Goal: Task Accomplishment & Management: Use online tool/utility

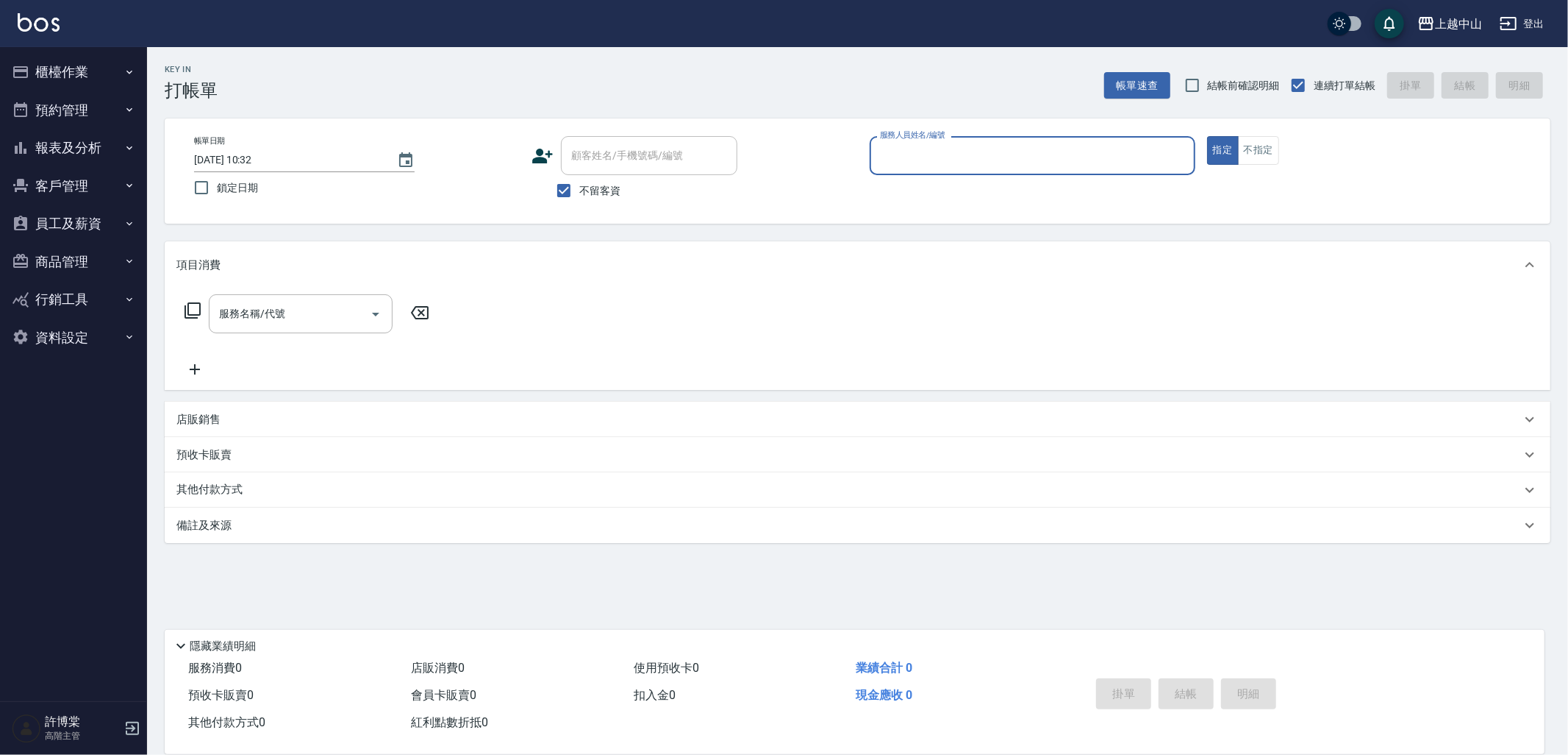
click at [67, 230] on button "員工及薪資" at bounding box center [73, 224] width 136 height 38
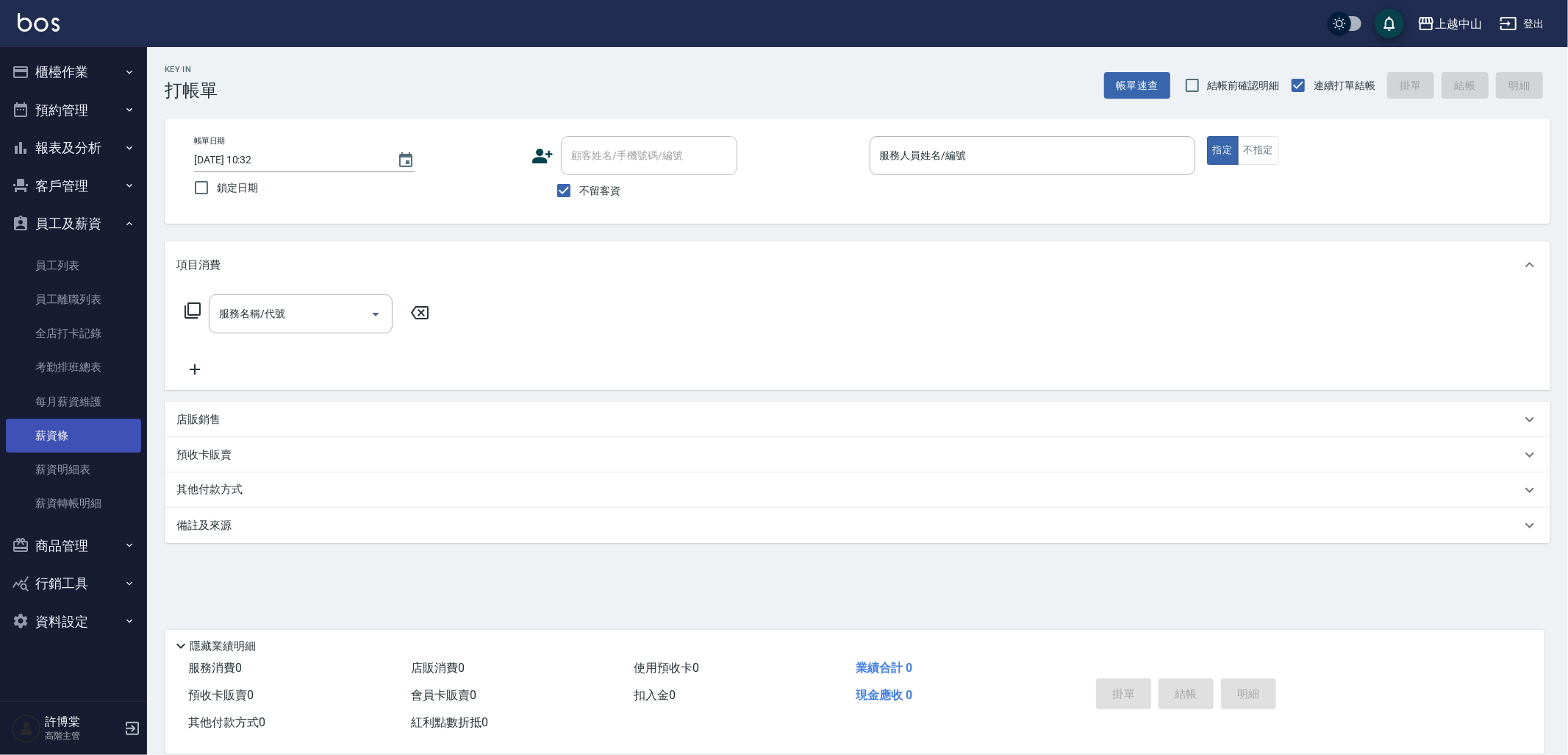
click at [88, 433] on link "薪資條" at bounding box center [73, 436] width 136 height 34
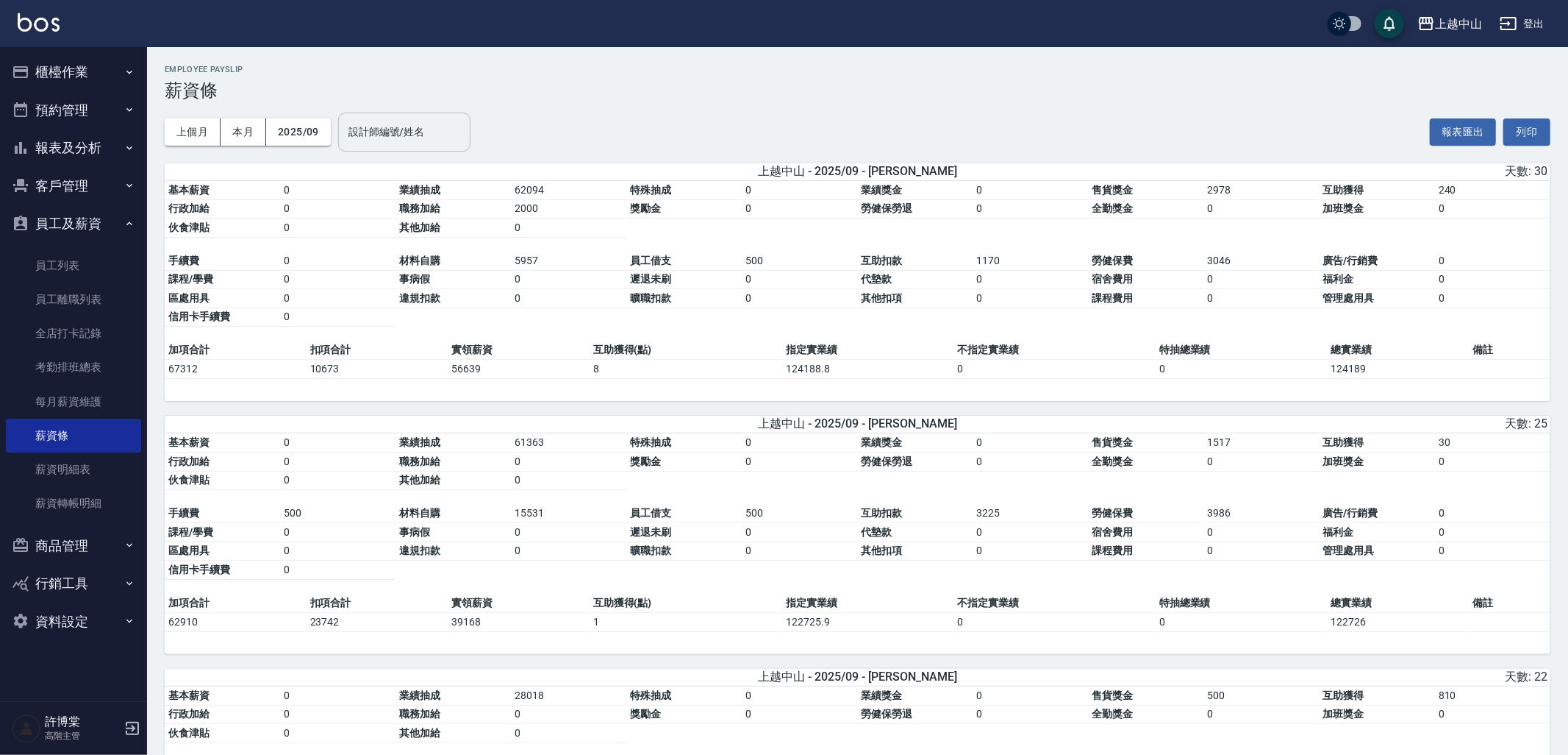
click at [418, 141] on input "設計師編號/姓名" at bounding box center [404, 132] width 119 height 26
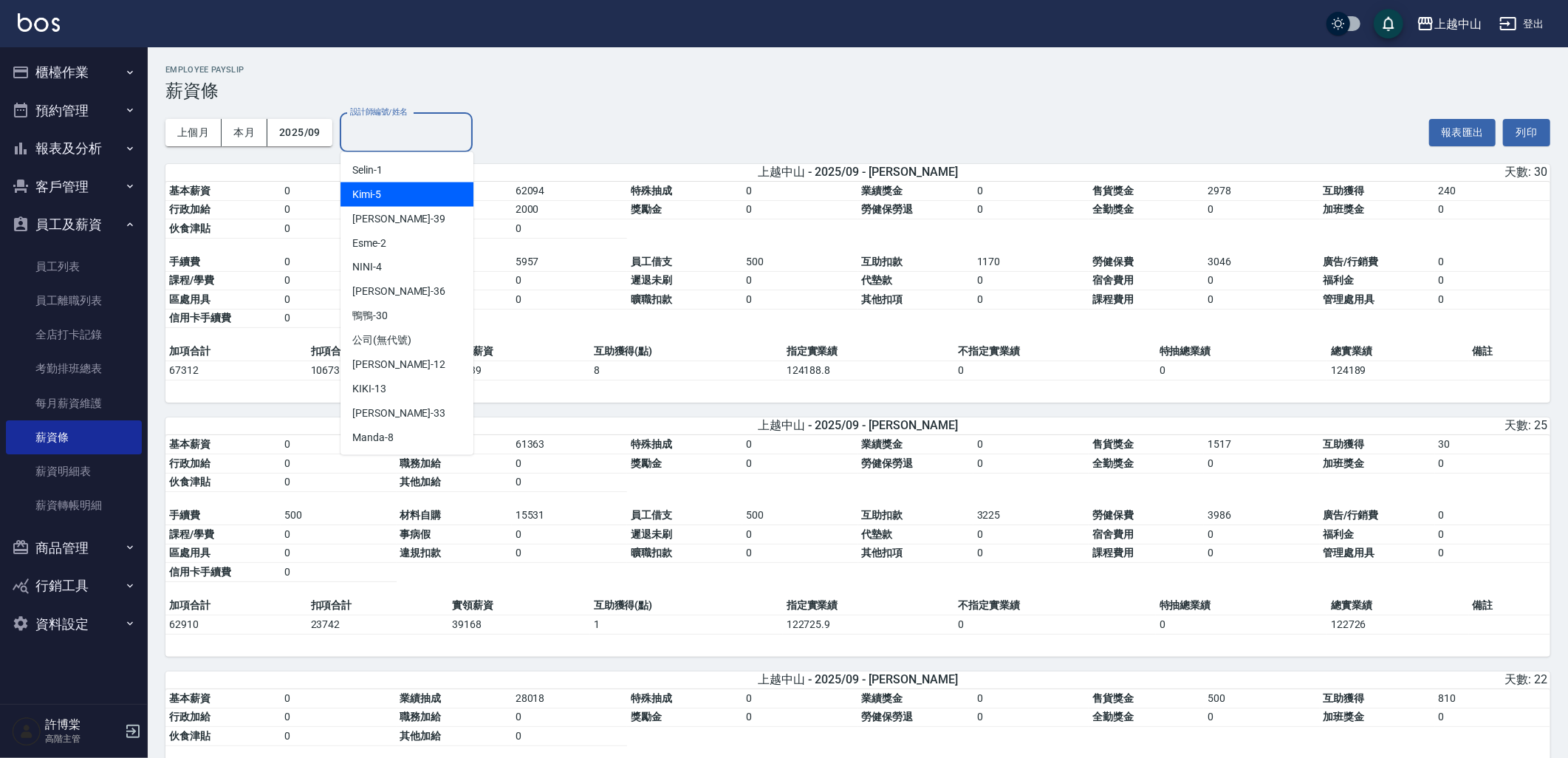
click at [399, 195] on div "Kimi -5" at bounding box center [407, 194] width 133 height 24
type input "Kimi-5"
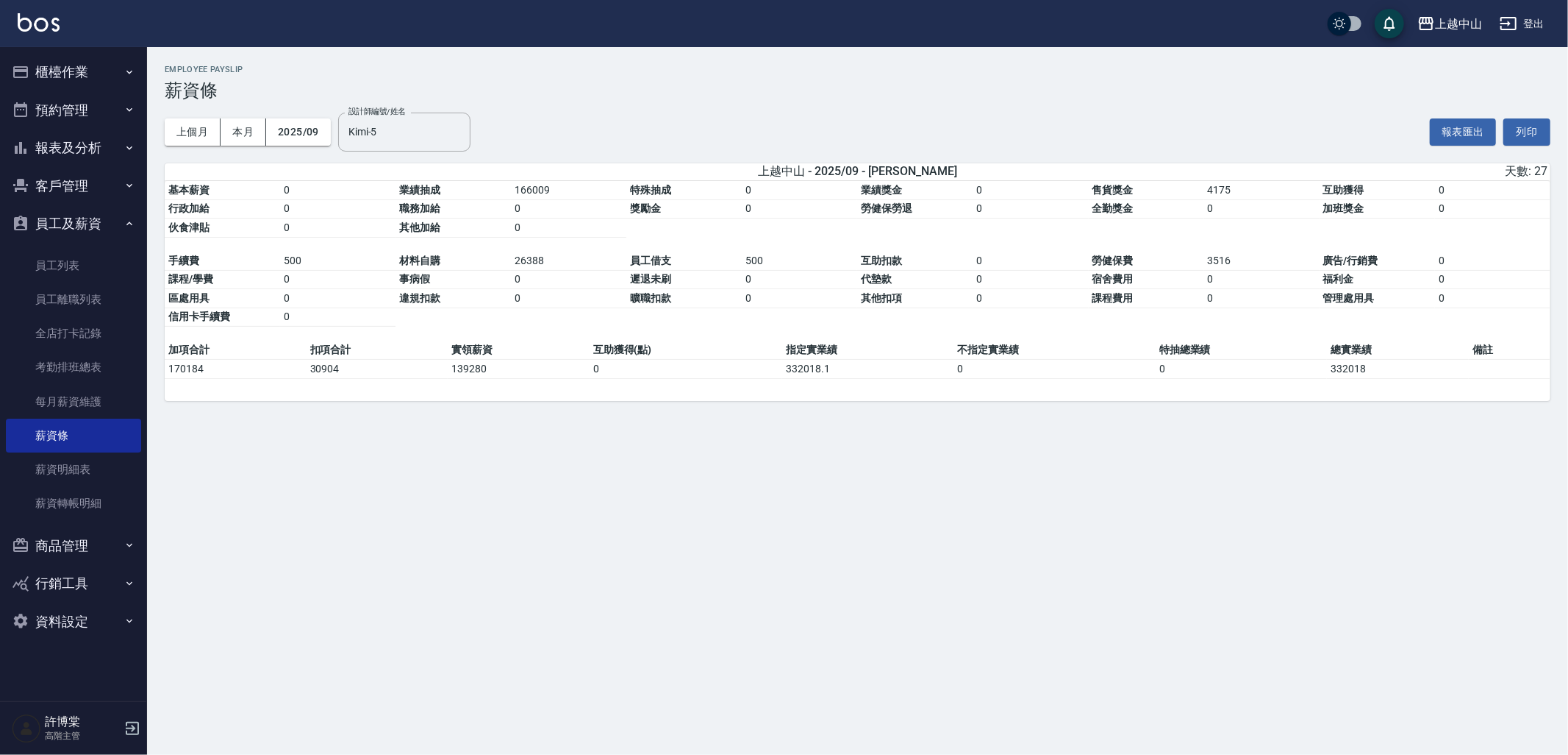
click at [601, 108] on div "上個月 本月 2025/09 設計師編號/姓名 [PERSON_NAME]-5 設計師編號/姓名 報表匯出 列印" at bounding box center [858, 131] width 1386 height 62
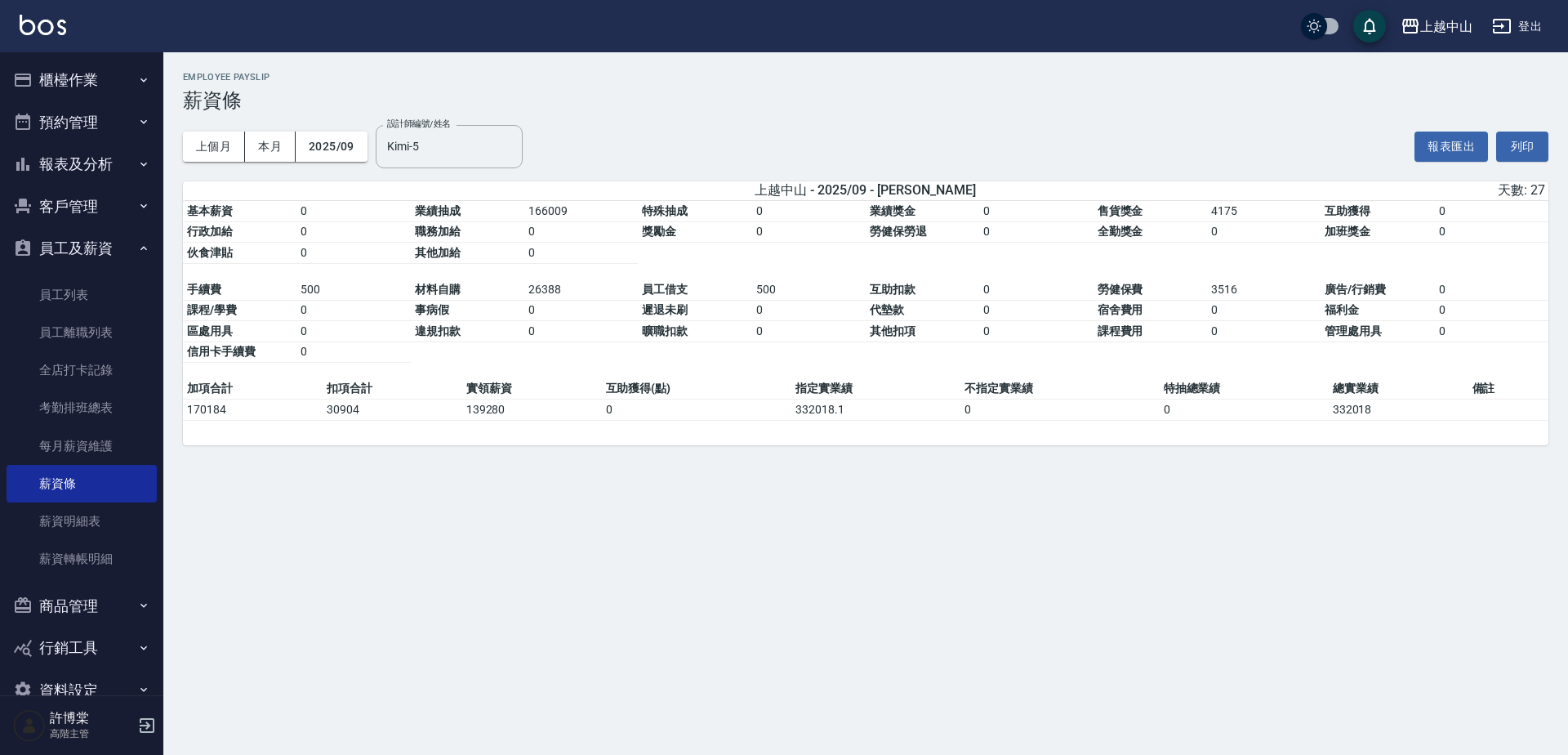
drag, startPoint x: 1534, startPoint y: 1, endPoint x: 1243, endPoint y: 455, distance: 539.3
click at [1243, 455] on div "上越中山 - 2025/09 - [PERSON_NAME] 天數: 27 基本薪資 0 業績抽成 166009 特殊抽成 0 業績獎金 0 售貨獎金 417…" at bounding box center [865, 321] width 1365 height 281
click at [508, 149] on icon "Clear" at bounding box center [506, 146] width 9 height 9
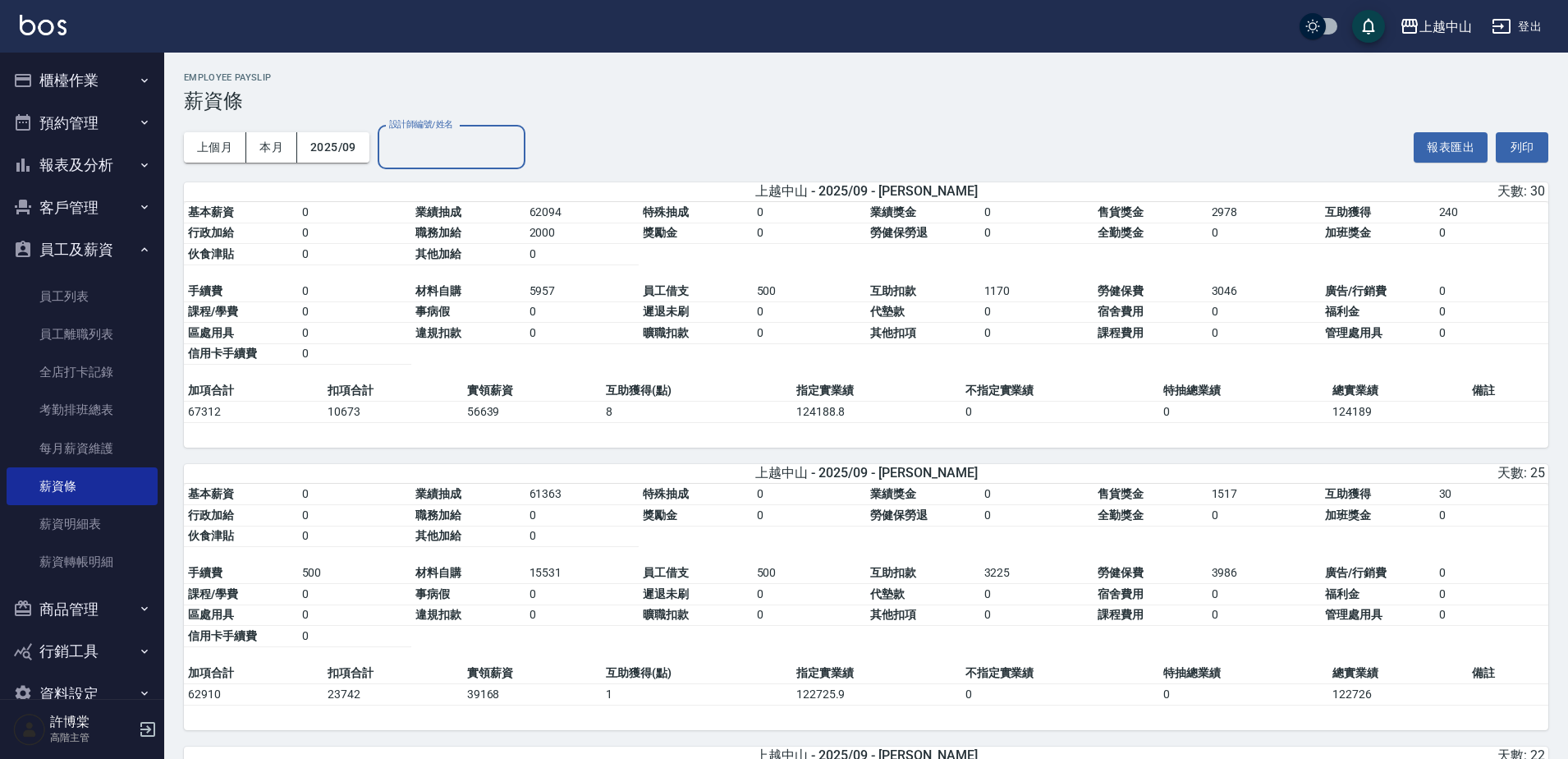
click at [446, 152] on input "設計師編號/姓名" at bounding box center [451, 148] width 133 height 29
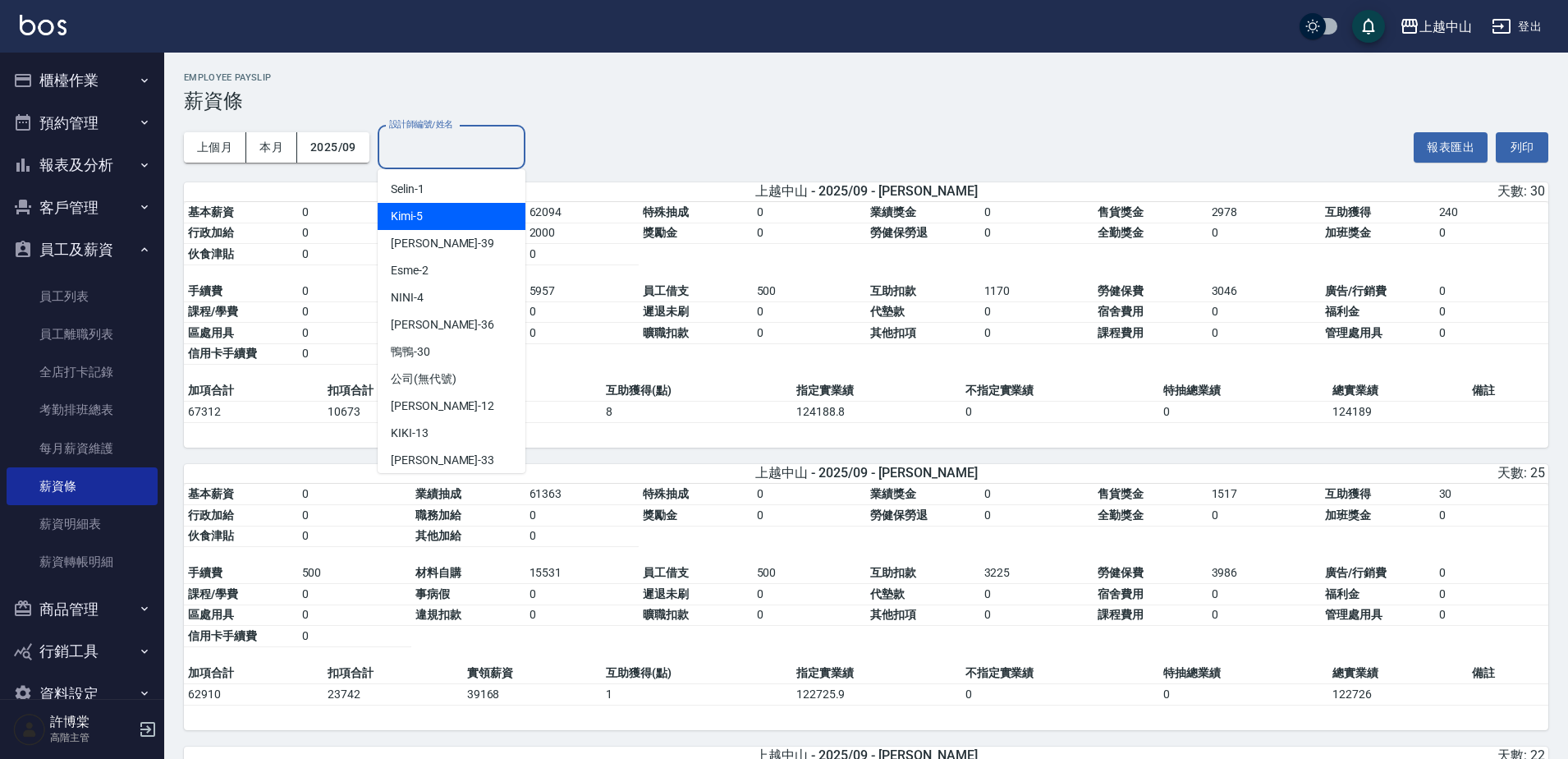
click at [456, 230] on div "Kimi -5" at bounding box center [451, 216] width 148 height 27
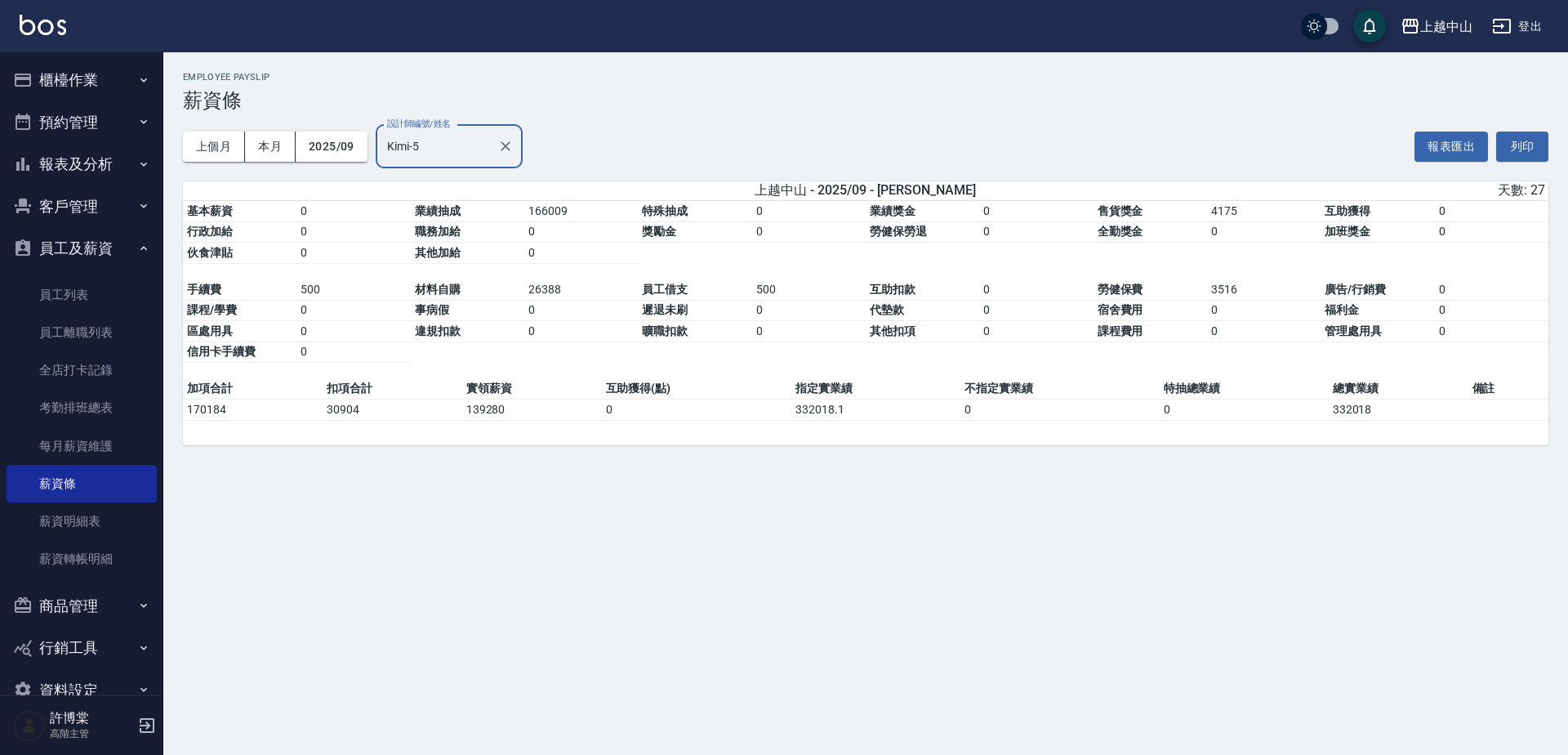
click at [455, 151] on input "Kimi-5" at bounding box center [437, 147] width 108 height 28
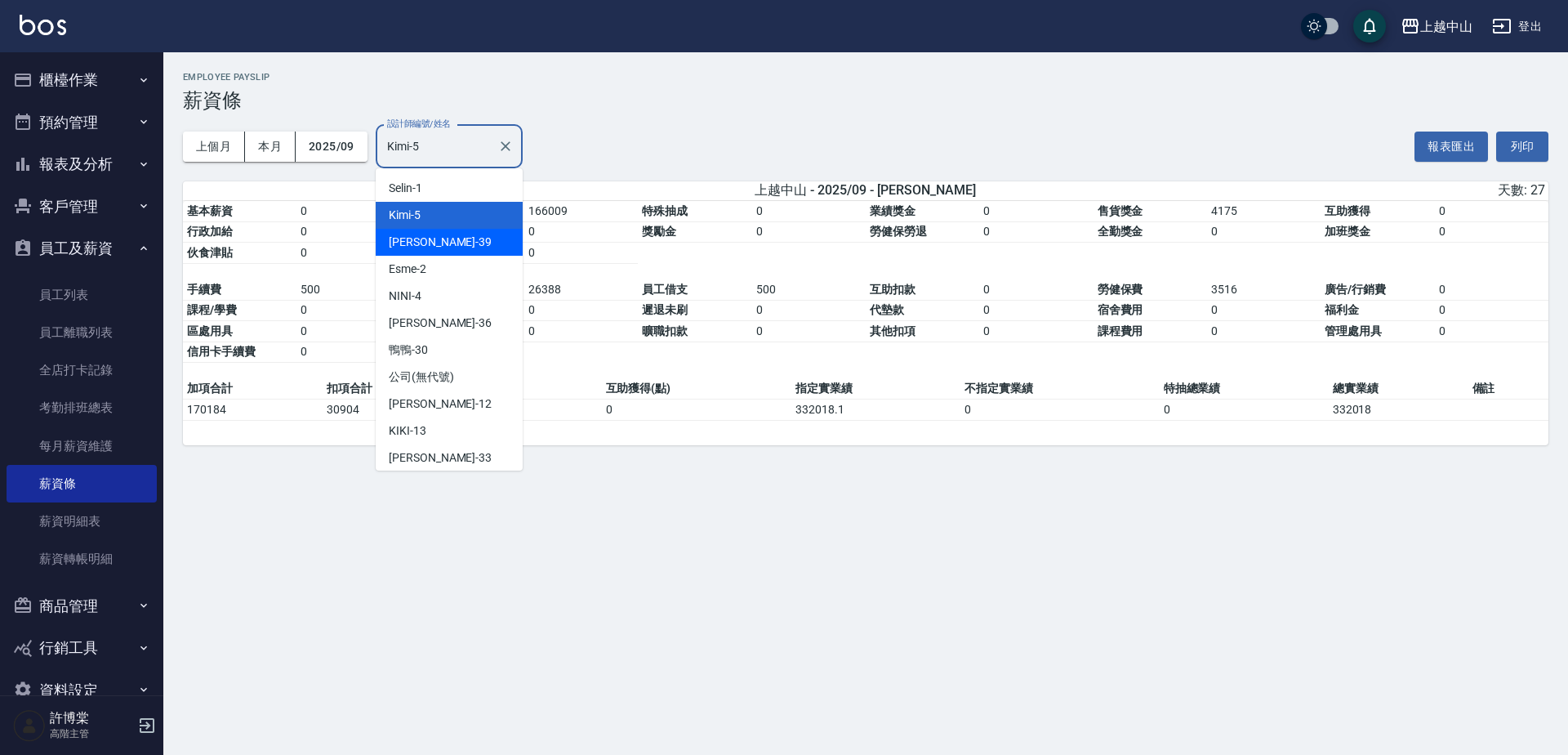
click at [472, 238] on div "[PERSON_NAME] -39" at bounding box center [449, 242] width 147 height 27
type input "[PERSON_NAME]-39"
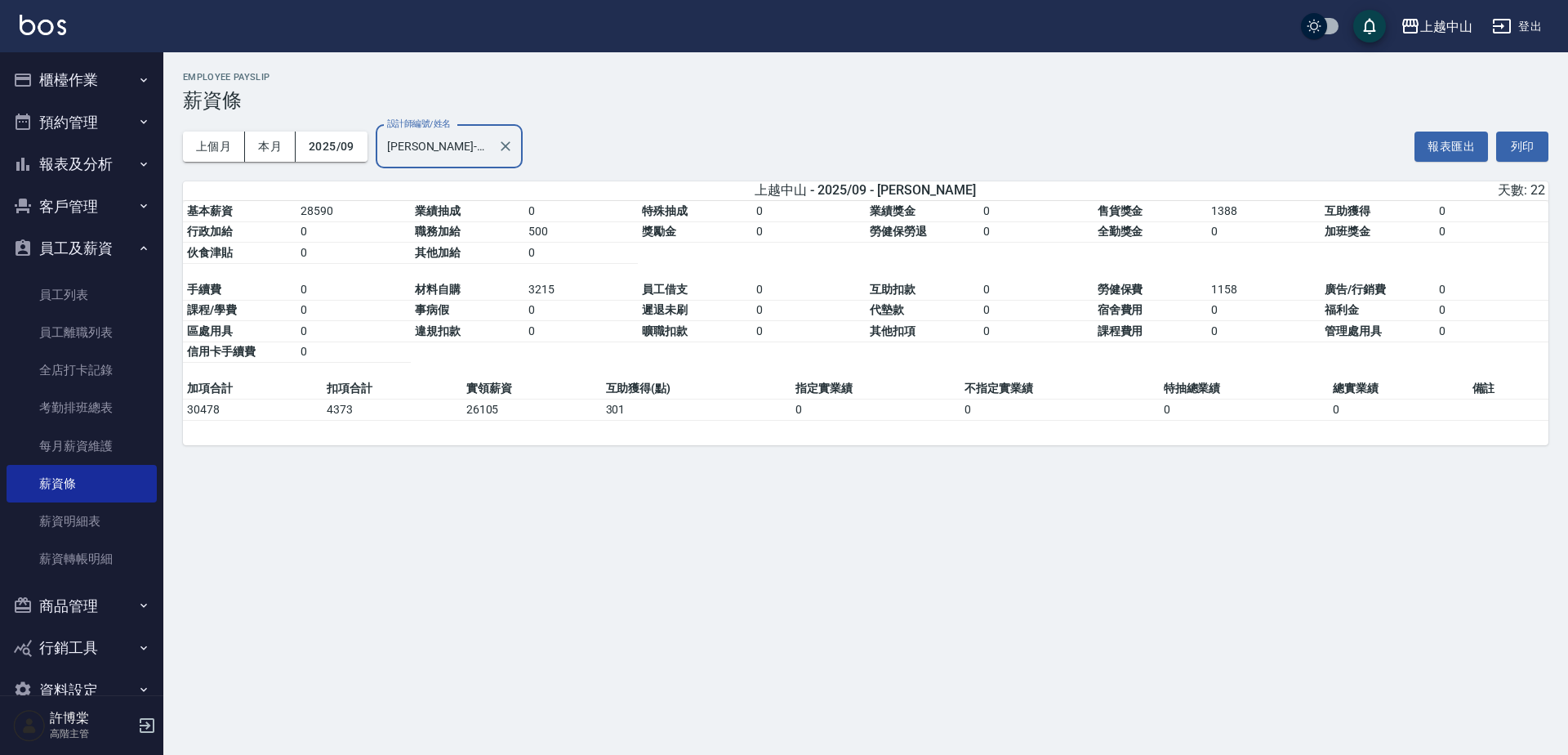
click at [825, 86] on div "Employee Payslip 薪資條" at bounding box center [865, 92] width 1365 height 40
click at [508, 141] on icon "Clear" at bounding box center [505, 146] width 16 height 16
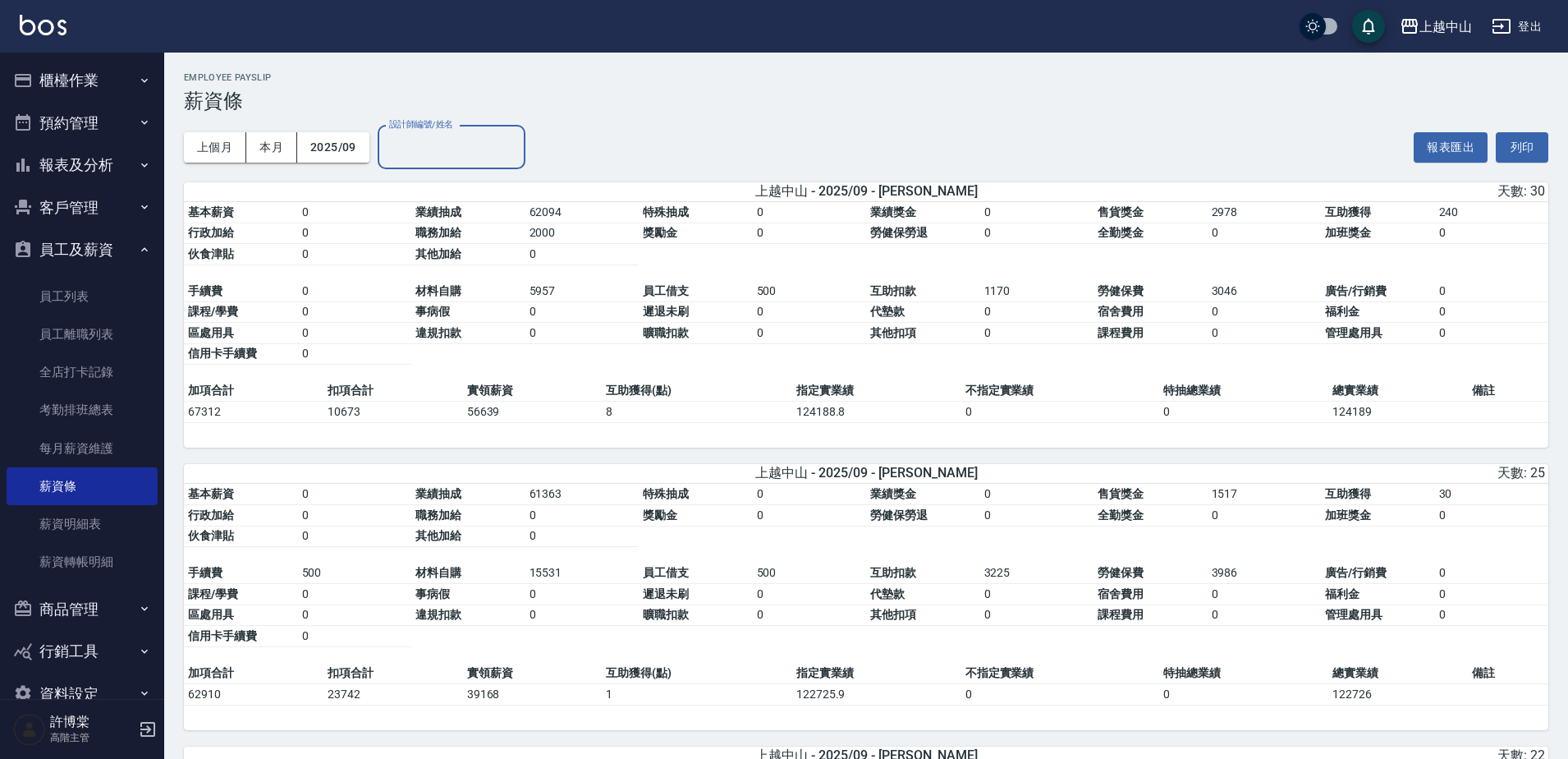
click at [456, 145] on input "設計師編號/姓名" at bounding box center [451, 148] width 133 height 29
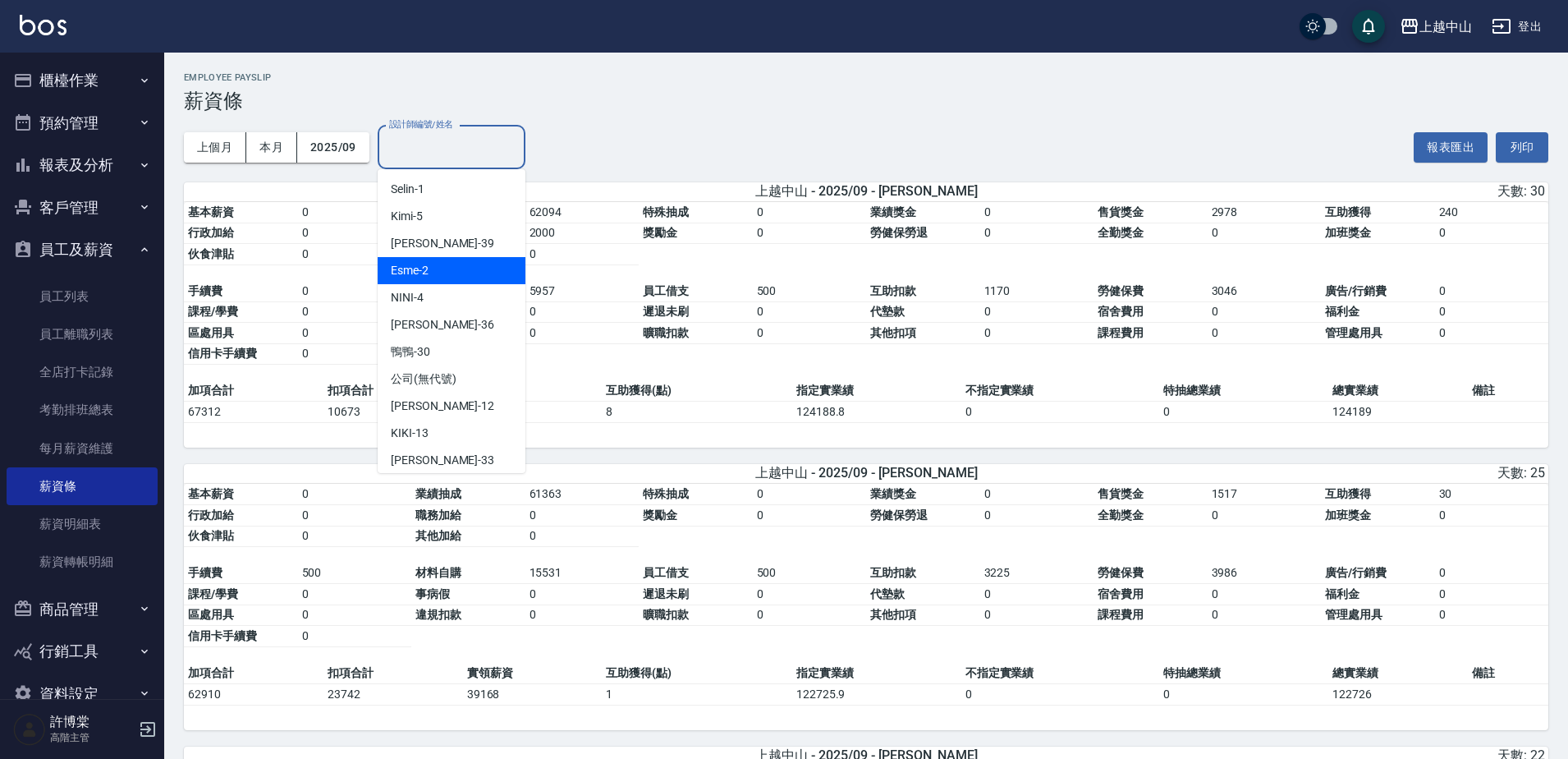
click at [438, 263] on div "Esme -2" at bounding box center [451, 270] width 148 height 27
type input "Esme-2"
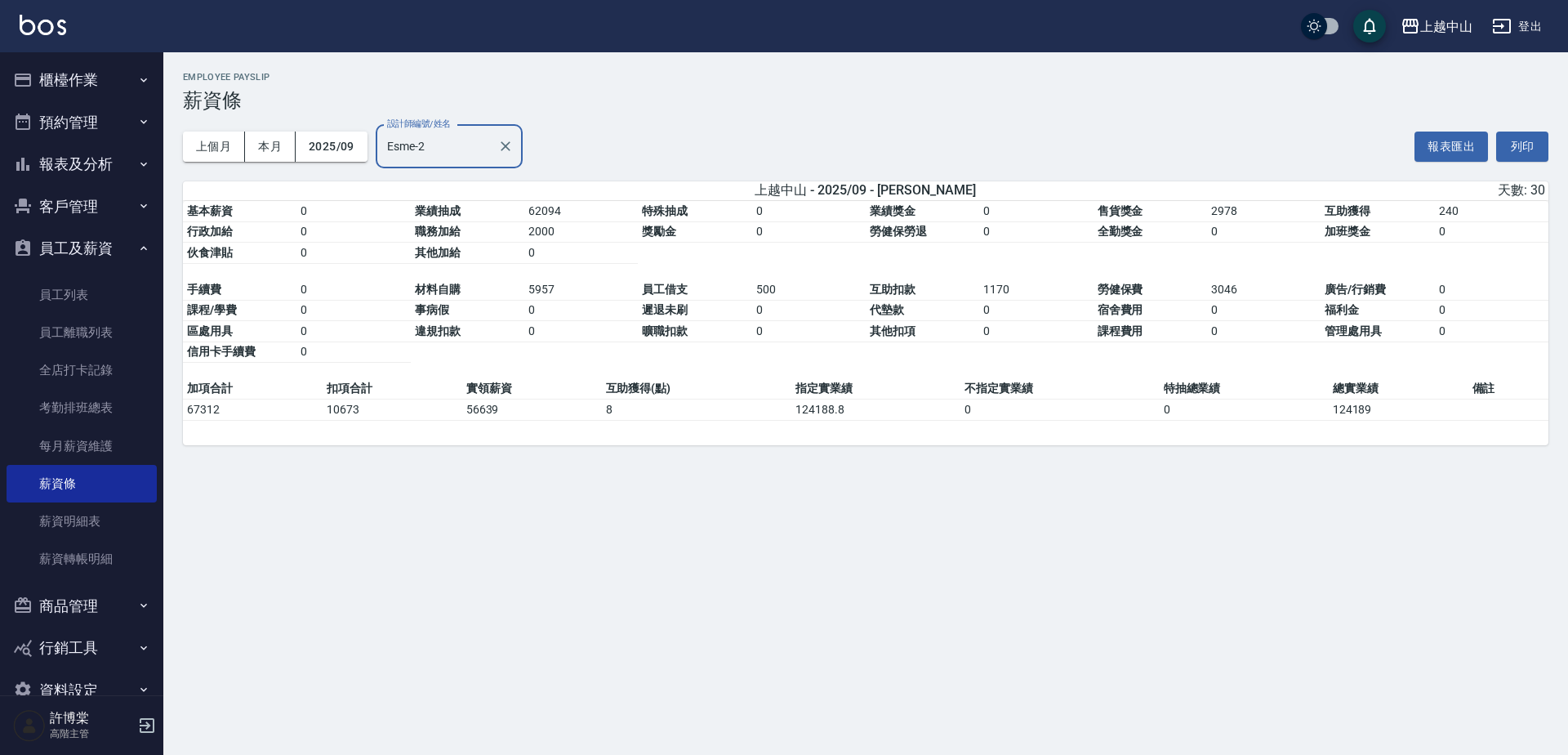
click at [494, 143] on div at bounding box center [505, 147] width 21 height 44
click at [498, 146] on icon "Clear" at bounding box center [505, 146] width 16 height 16
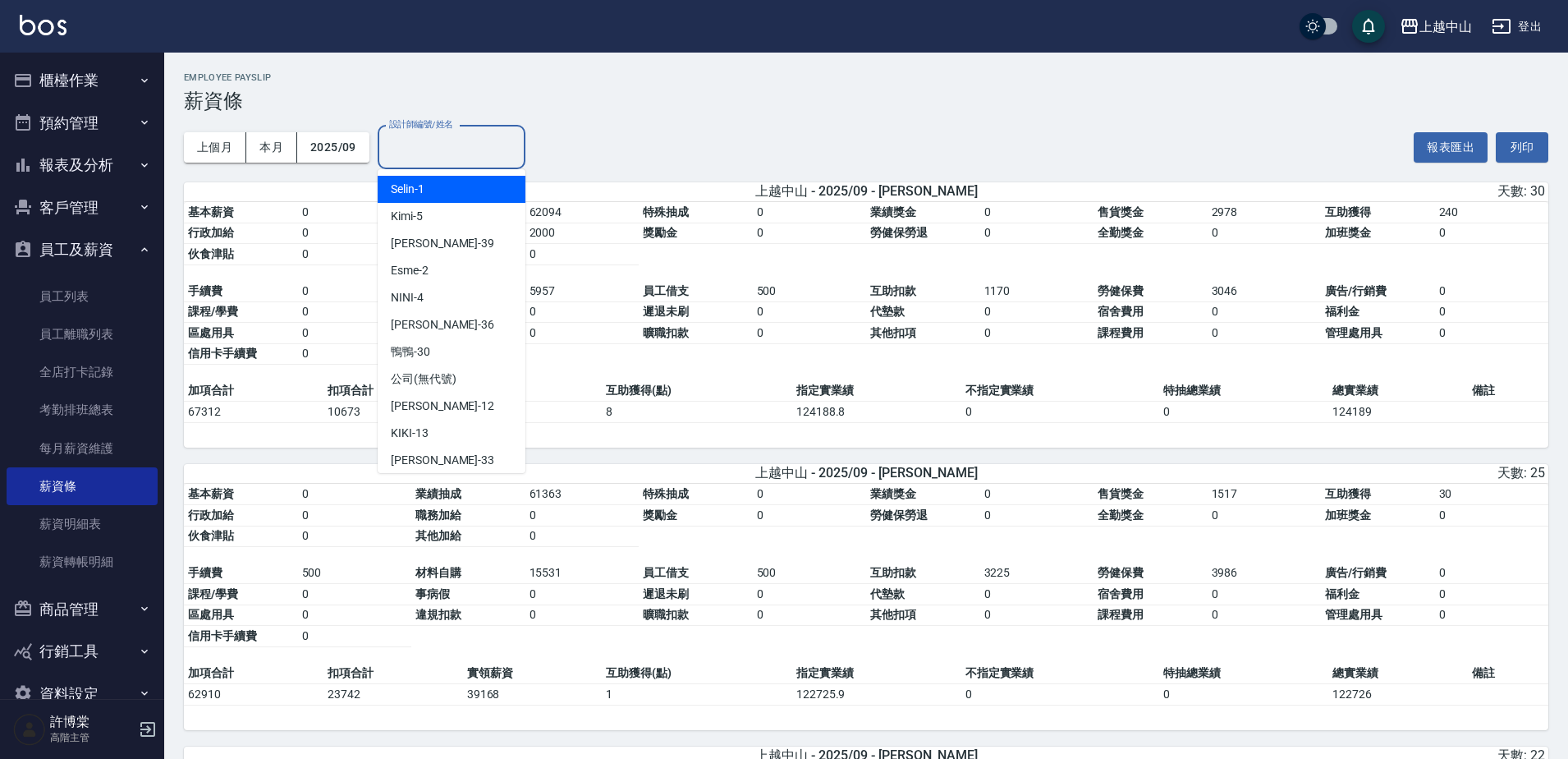
click at [464, 147] on input "設計師編號/姓名" at bounding box center [451, 148] width 133 height 29
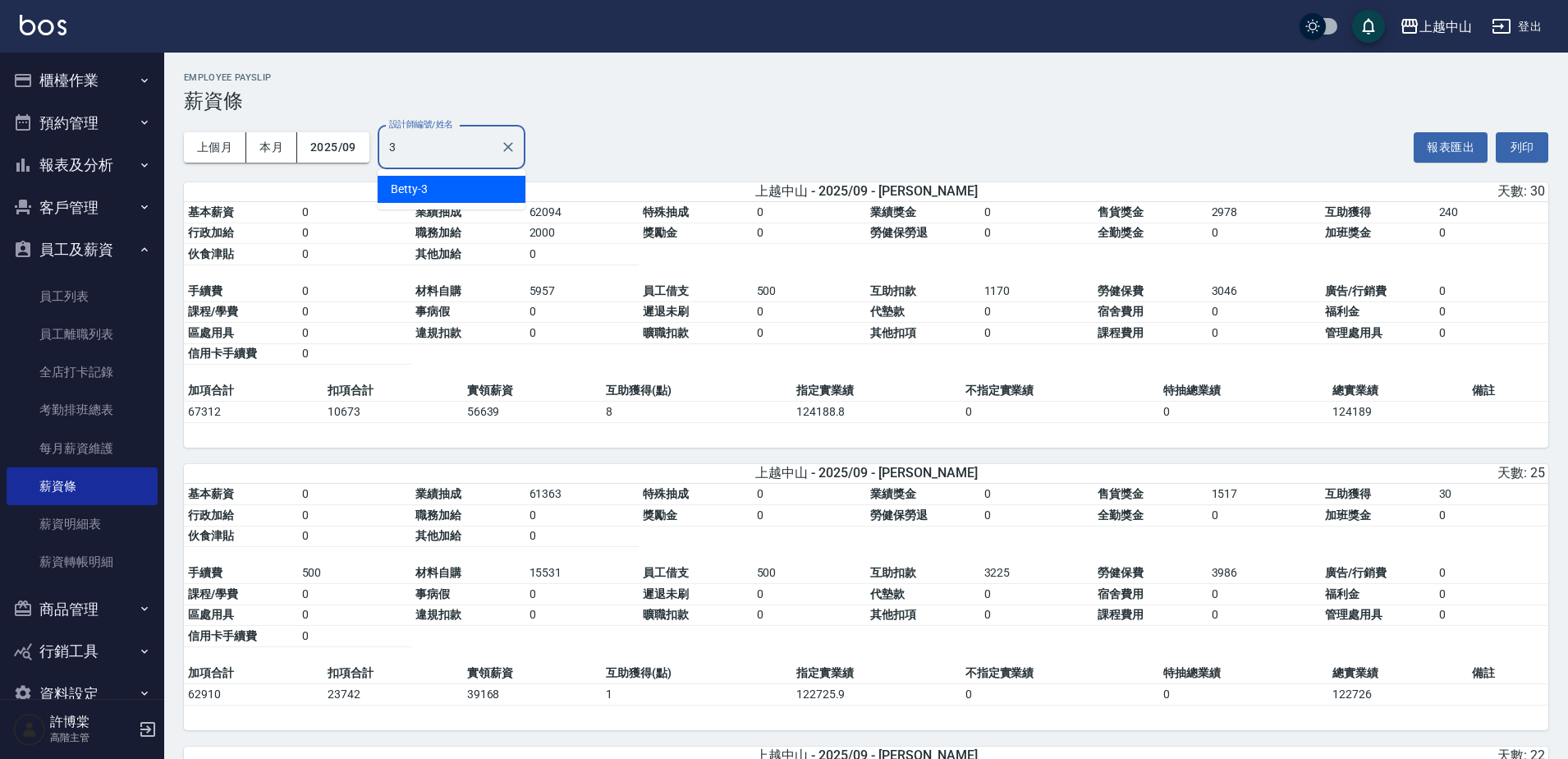
type input "Betty-3"
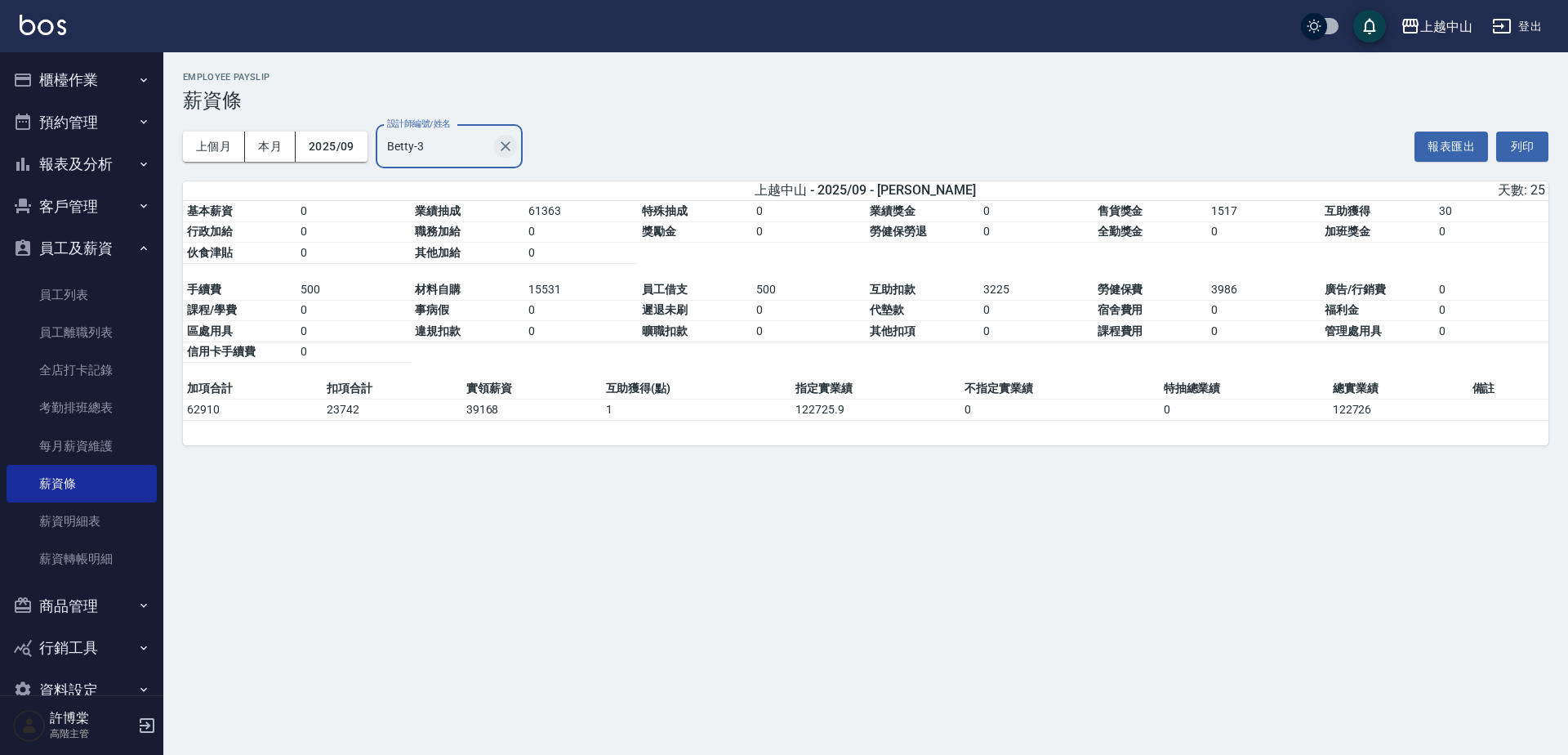
click at [510, 149] on icon "Clear" at bounding box center [505, 146] width 16 height 16
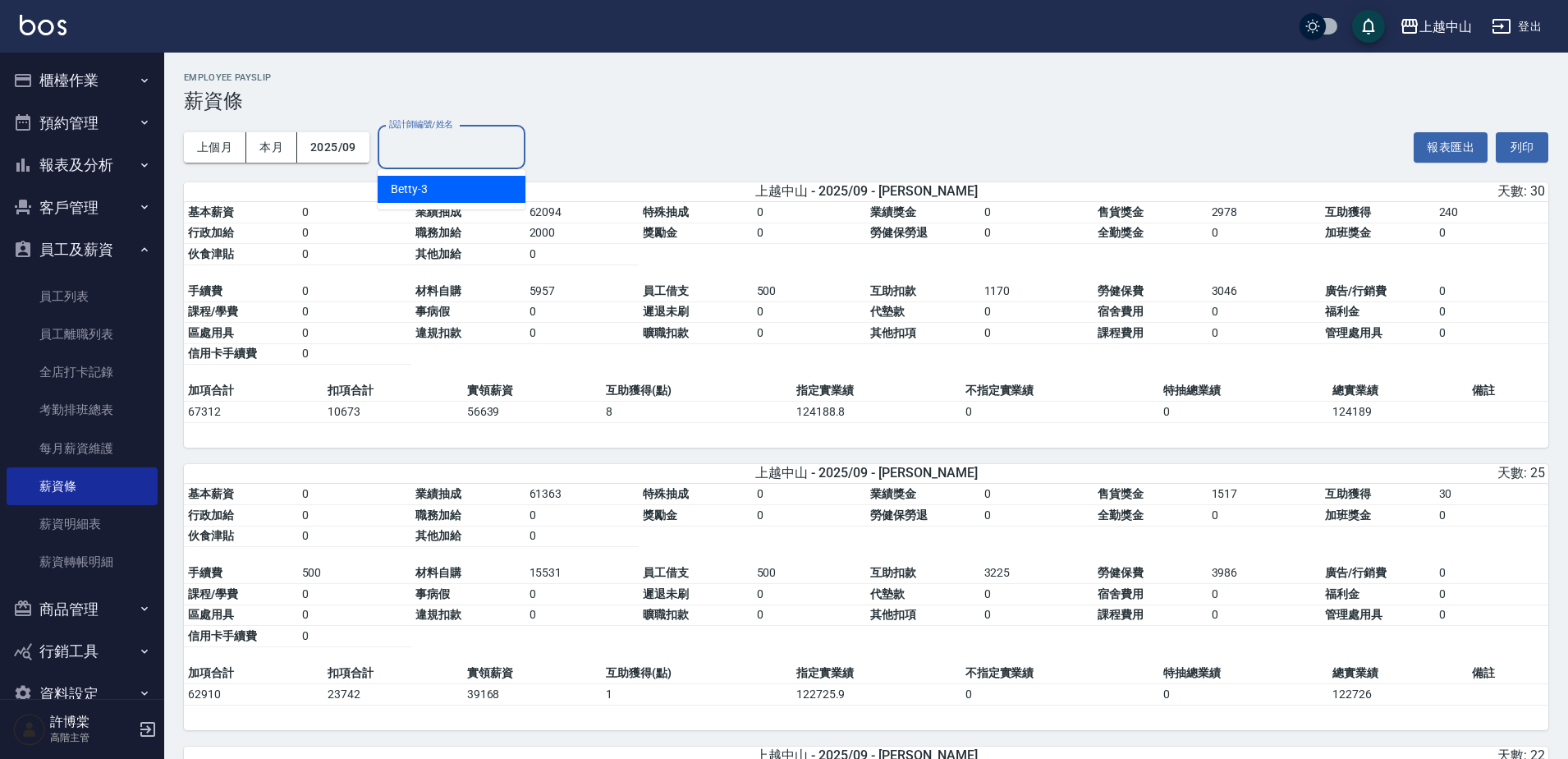
click at [471, 153] on input "設計師編號/姓名" at bounding box center [451, 148] width 133 height 29
click at [450, 151] on input "設計師編號/姓名" at bounding box center [451, 148] width 133 height 29
click at [447, 146] on input "設計師編號/姓名" at bounding box center [451, 148] width 133 height 29
type input "NINI-4"
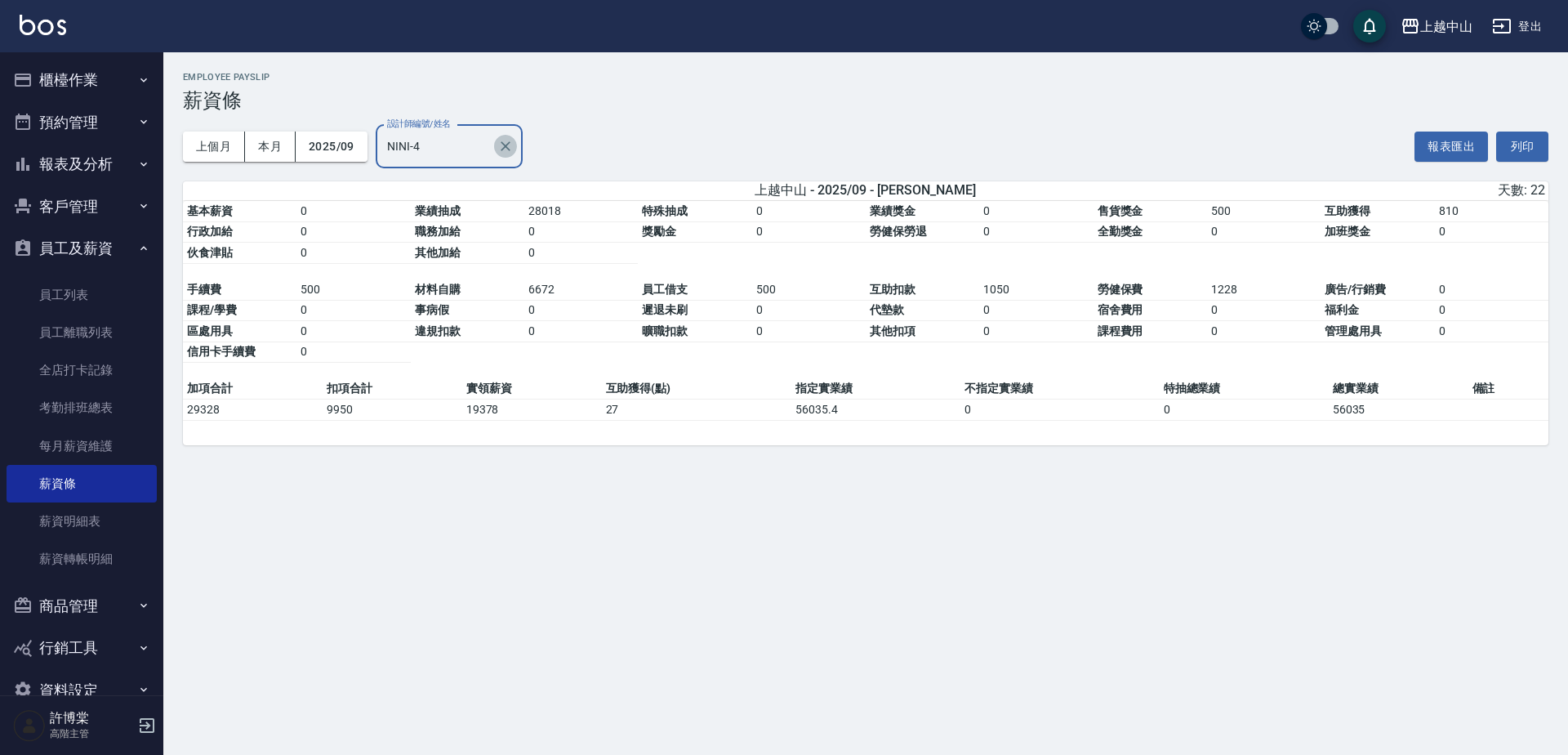
click at [506, 139] on icon "Clear" at bounding box center [505, 146] width 16 height 16
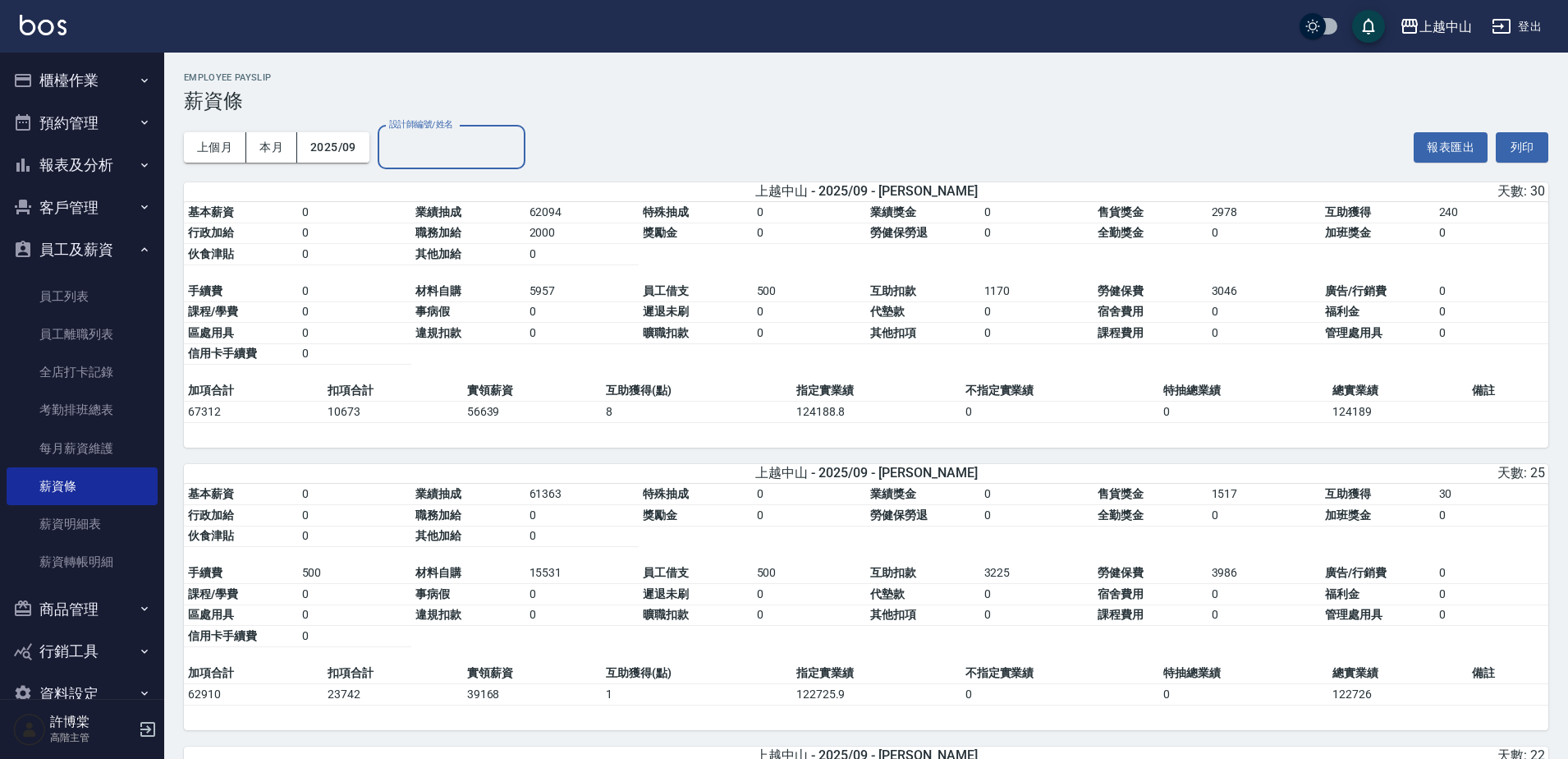
click at [452, 150] on input "設計師編號/姓名" at bounding box center [451, 148] width 133 height 29
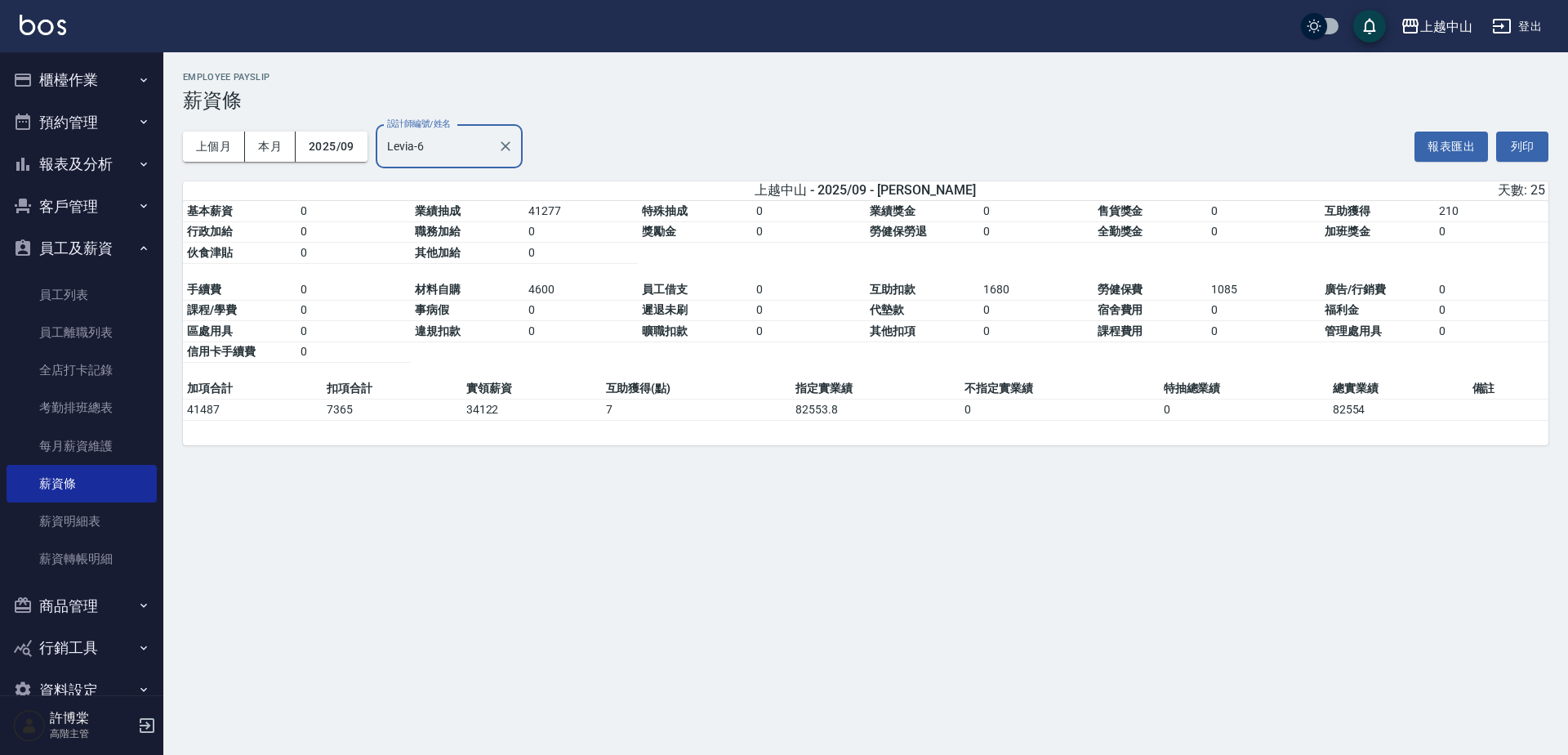
type input "Levia-6"
click at [647, 100] on h3 "薪資條" at bounding box center [865, 100] width 1365 height 23
click at [502, 150] on icon "Clear" at bounding box center [506, 146] width 9 height 9
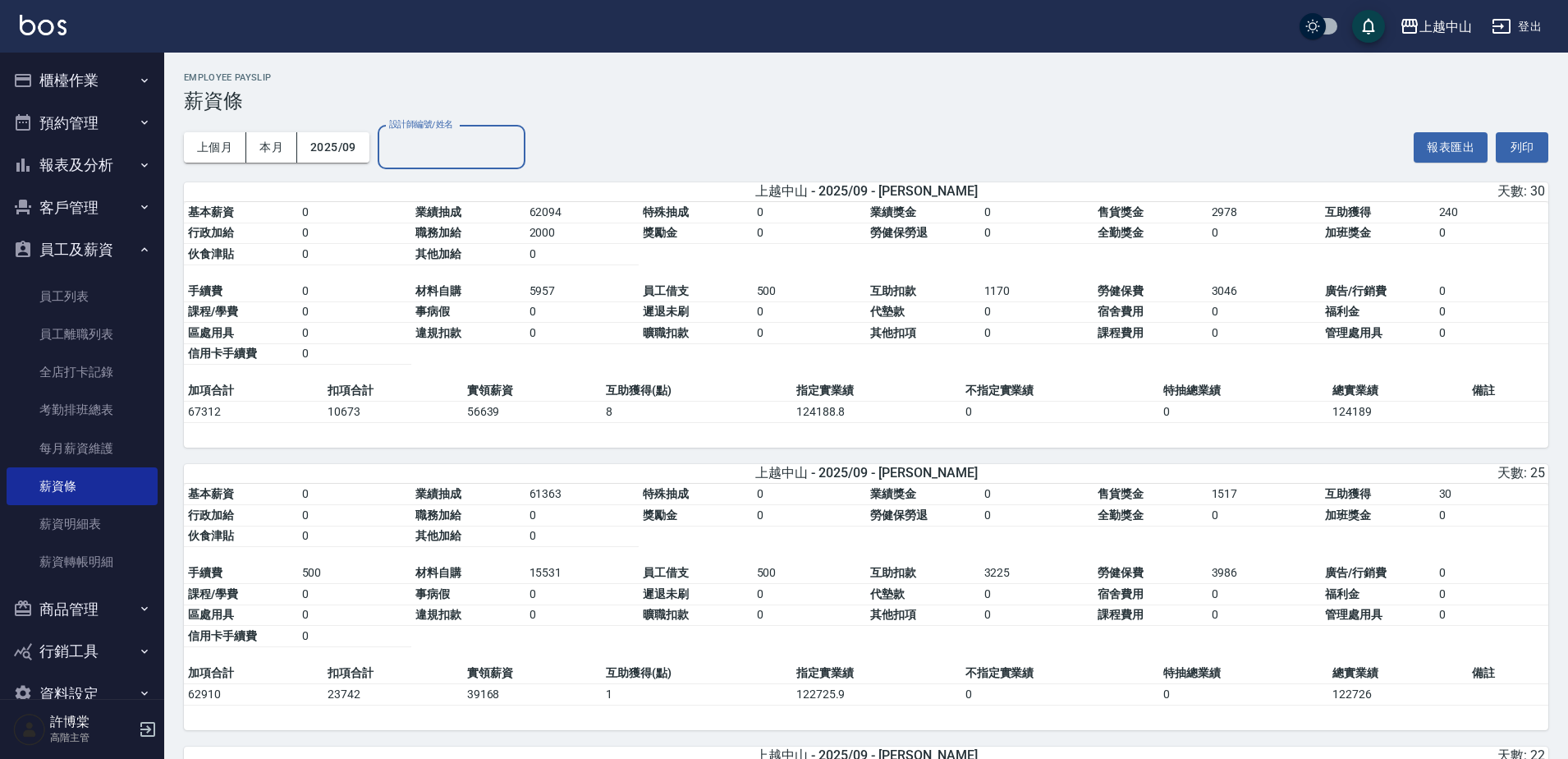
click at [463, 151] on input "設計師編號/姓名" at bounding box center [451, 148] width 133 height 29
type input "[PERSON_NAME]-7"
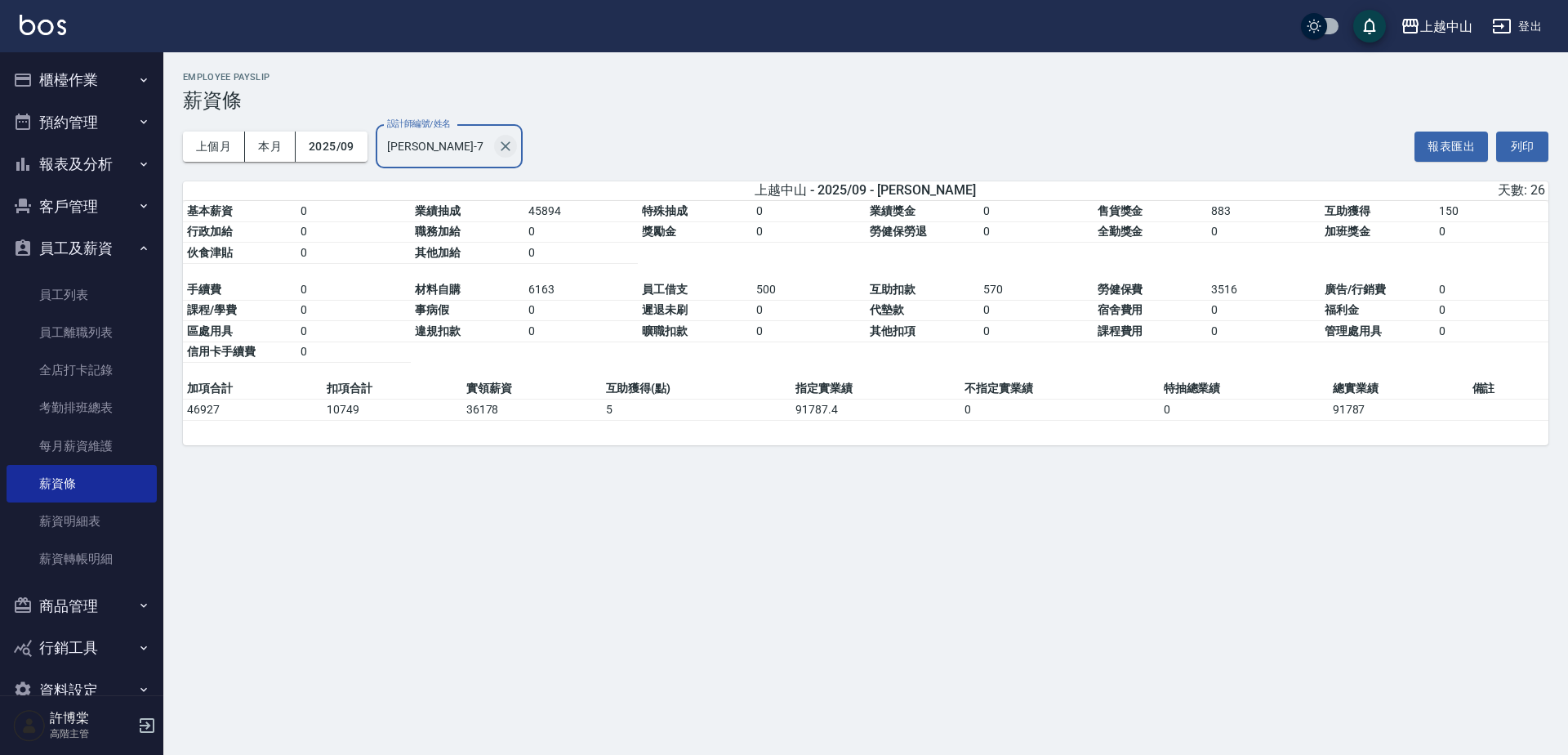
click at [497, 147] on icon "Clear" at bounding box center [505, 146] width 16 height 16
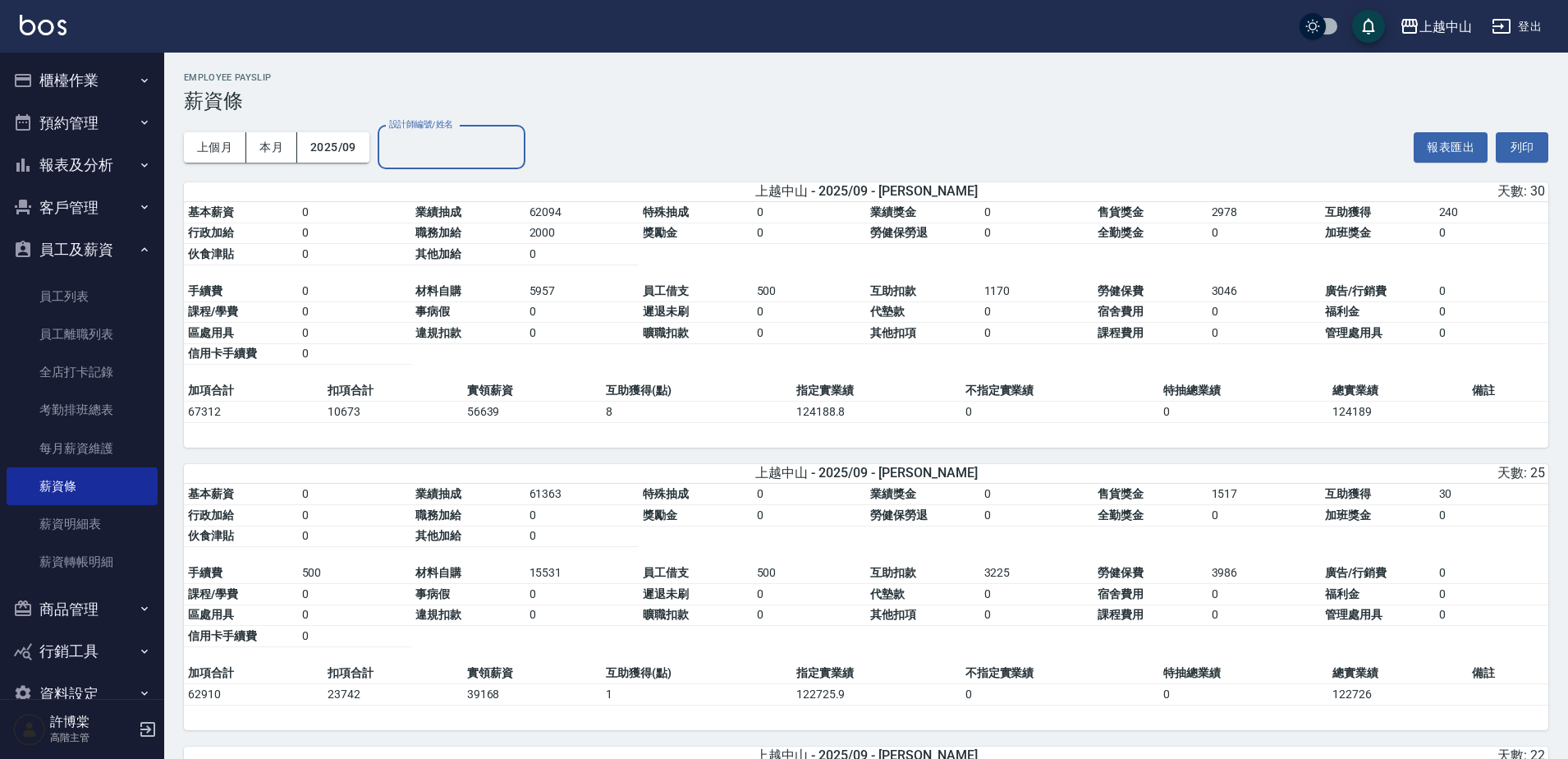
click at [463, 147] on input "設計師編號/姓名" at bounding box center [451, 148] width 133 height 29
type input "Manda-8"
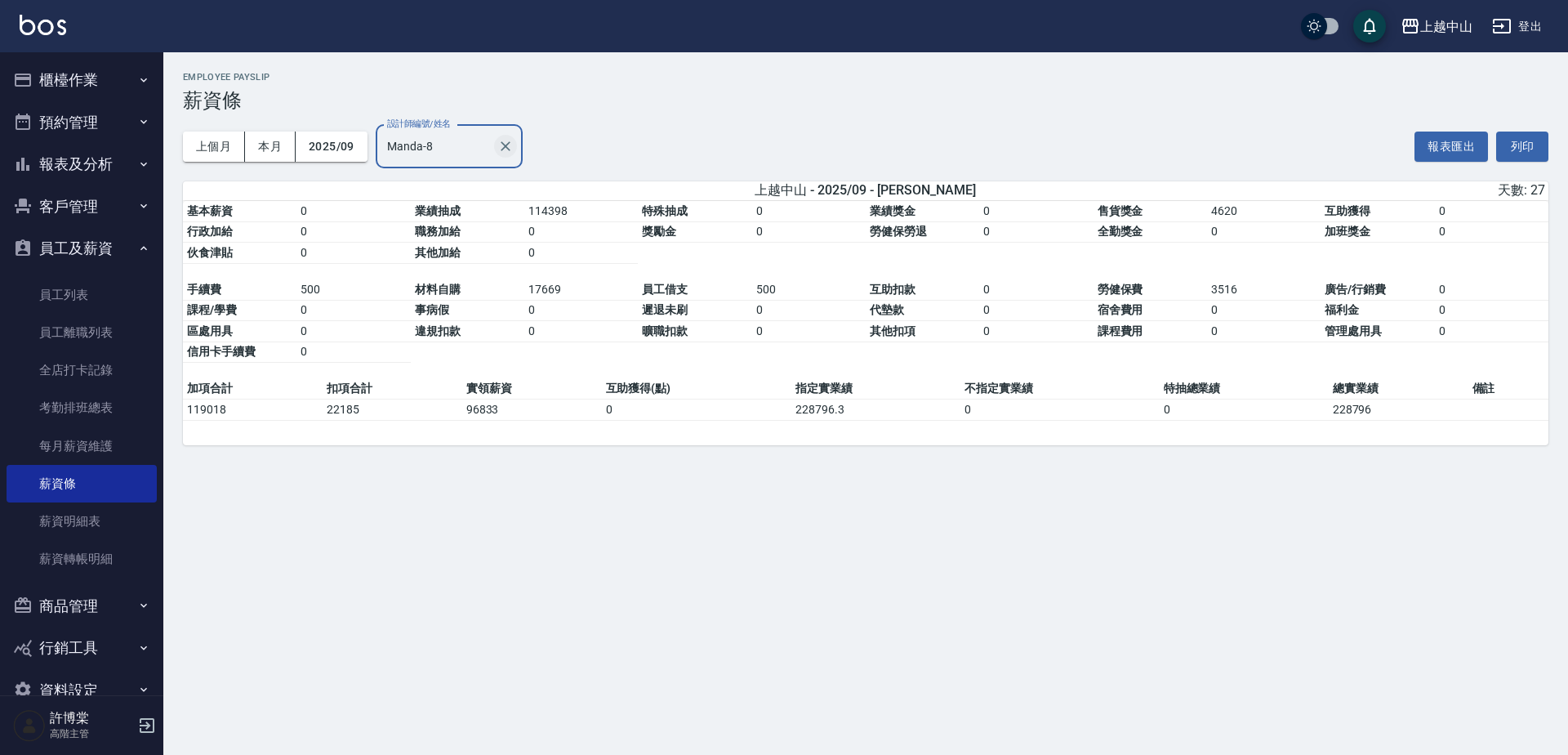
click at [501, 146] on icon "Clear" at bounding box center [505, 146] width 16 height 16
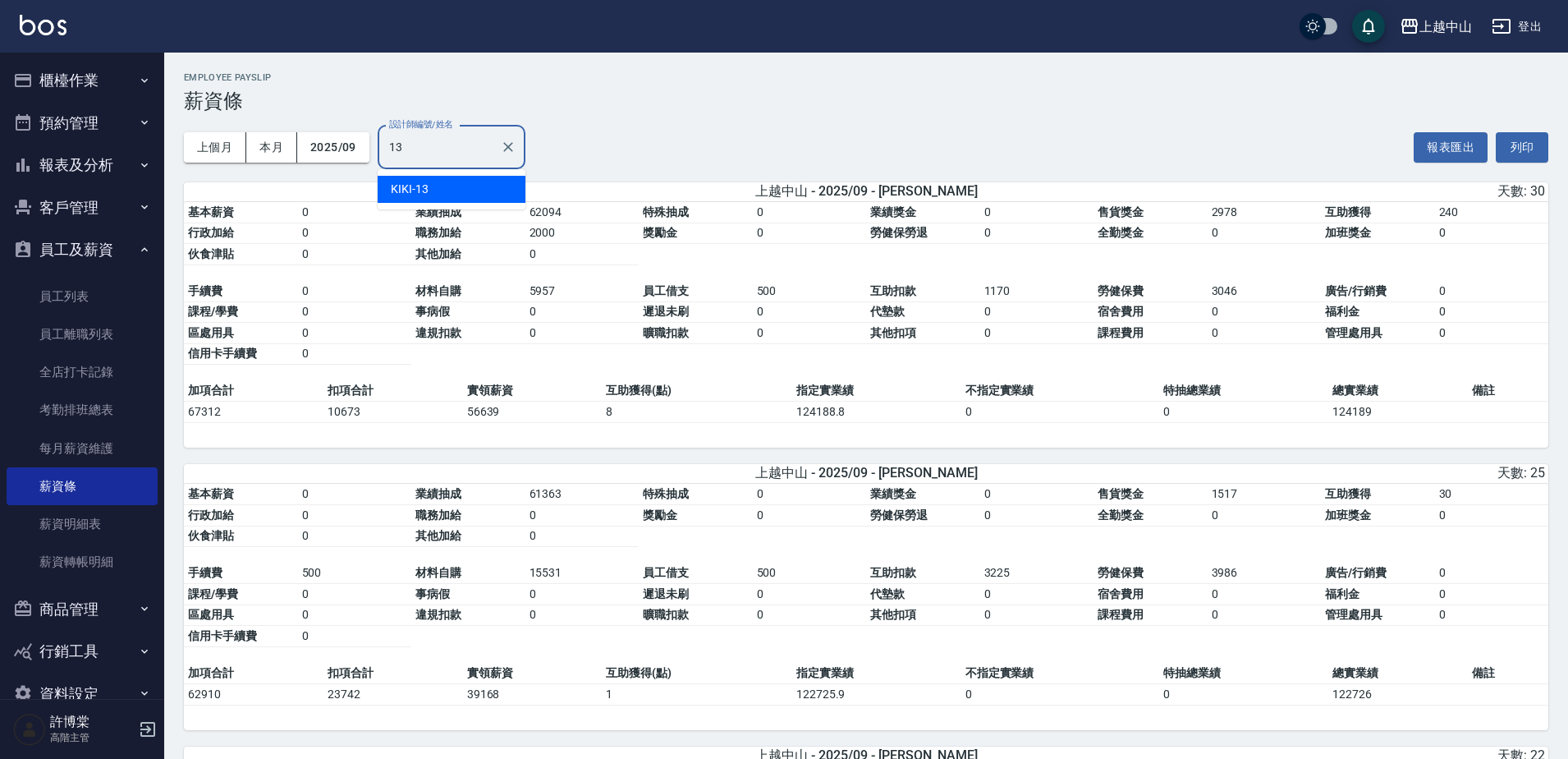
type input "KIKI-13"
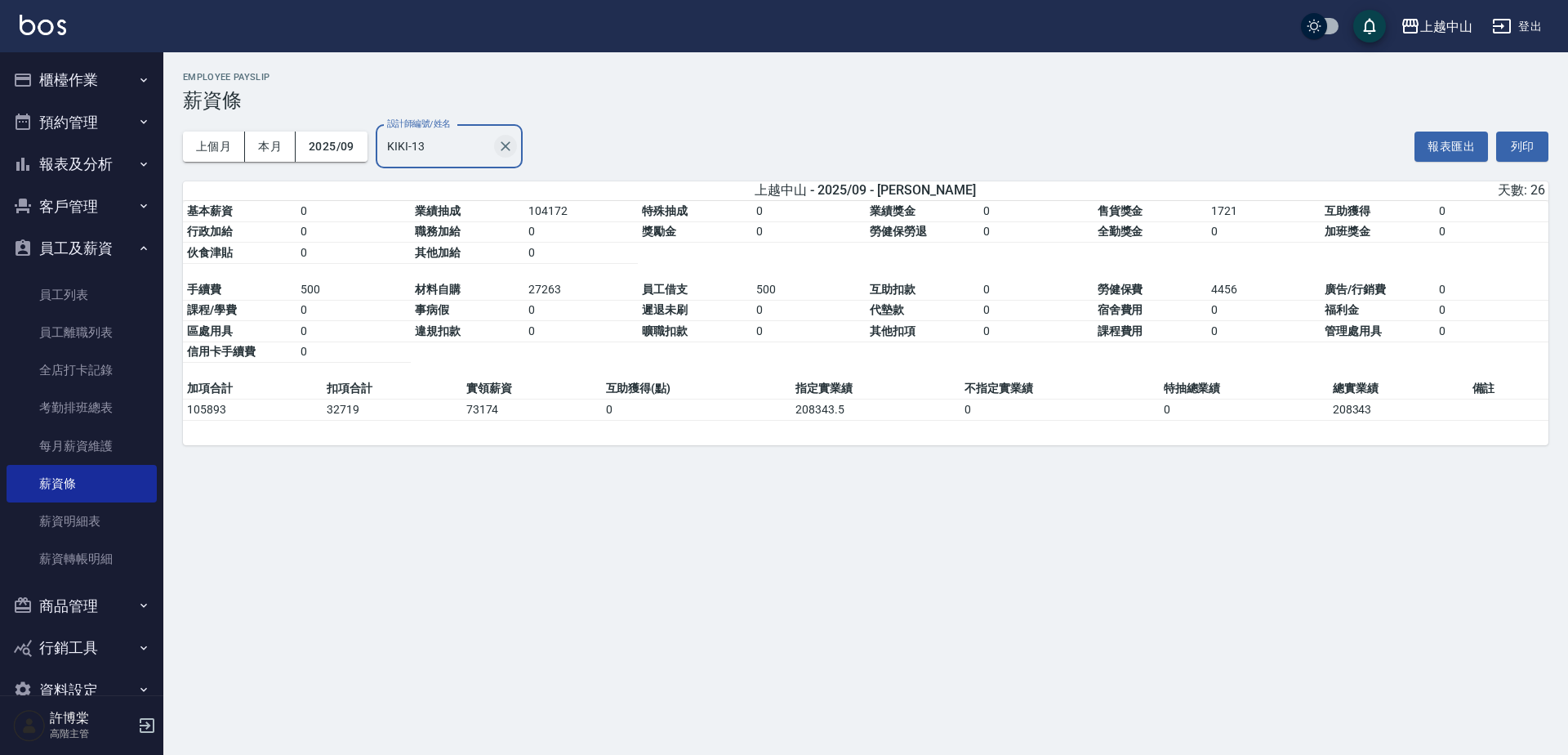
click at [508, 141] on icon "Clear" at bounding box center [505, 146] width 16 height 16
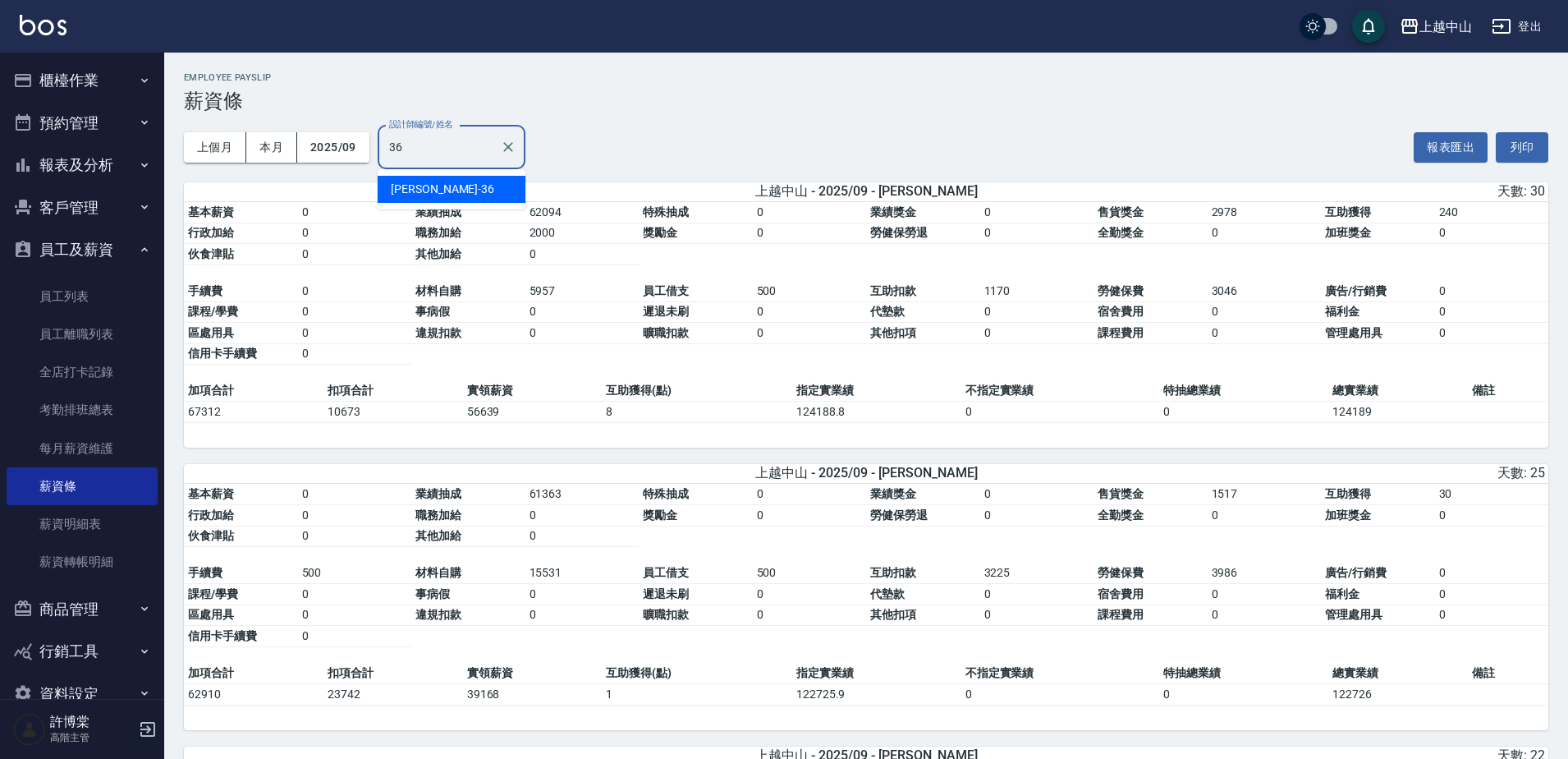
type input "薇慈-36"
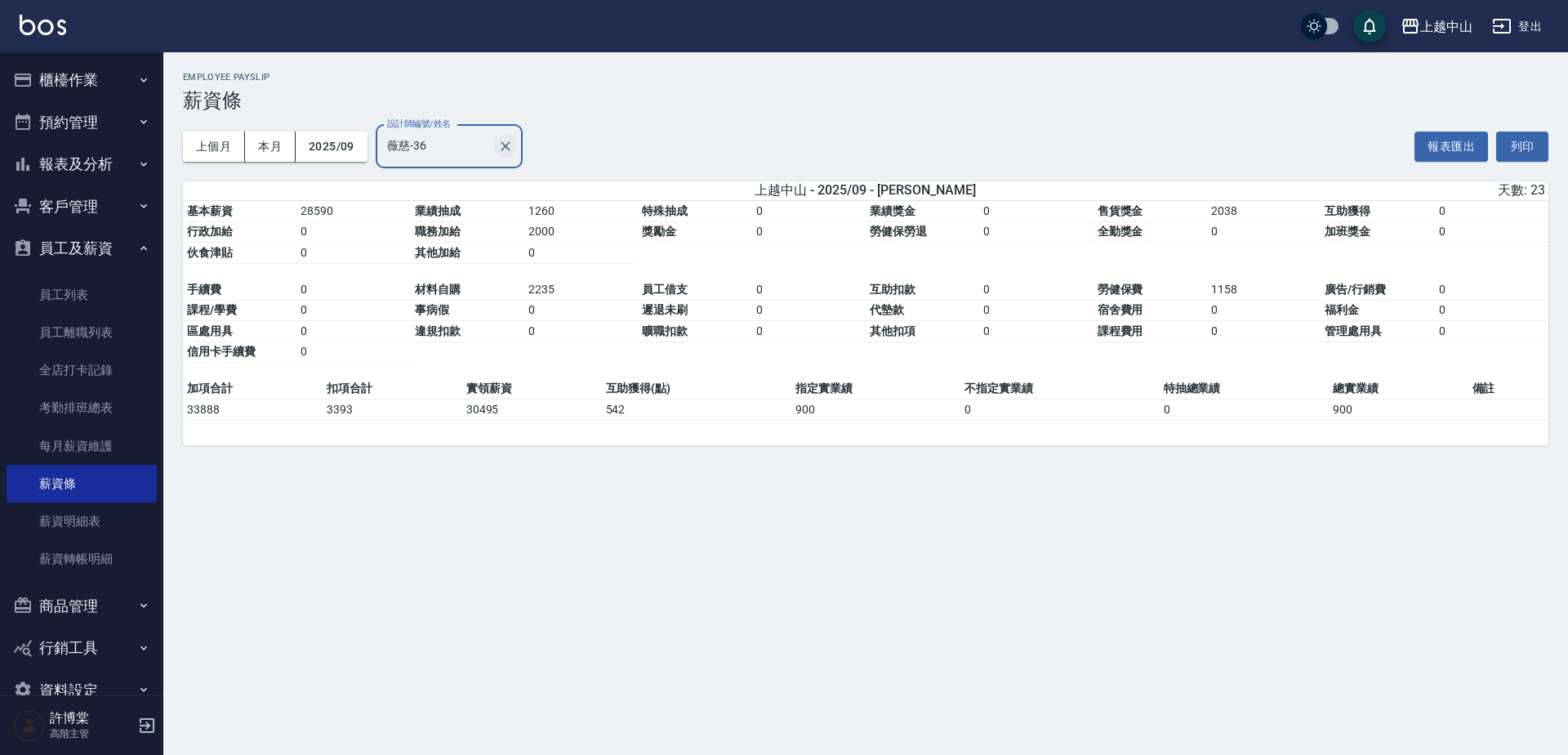
click at [507, 138] on icon "Clear" at bounding box center [505, 146] width 16 height 16
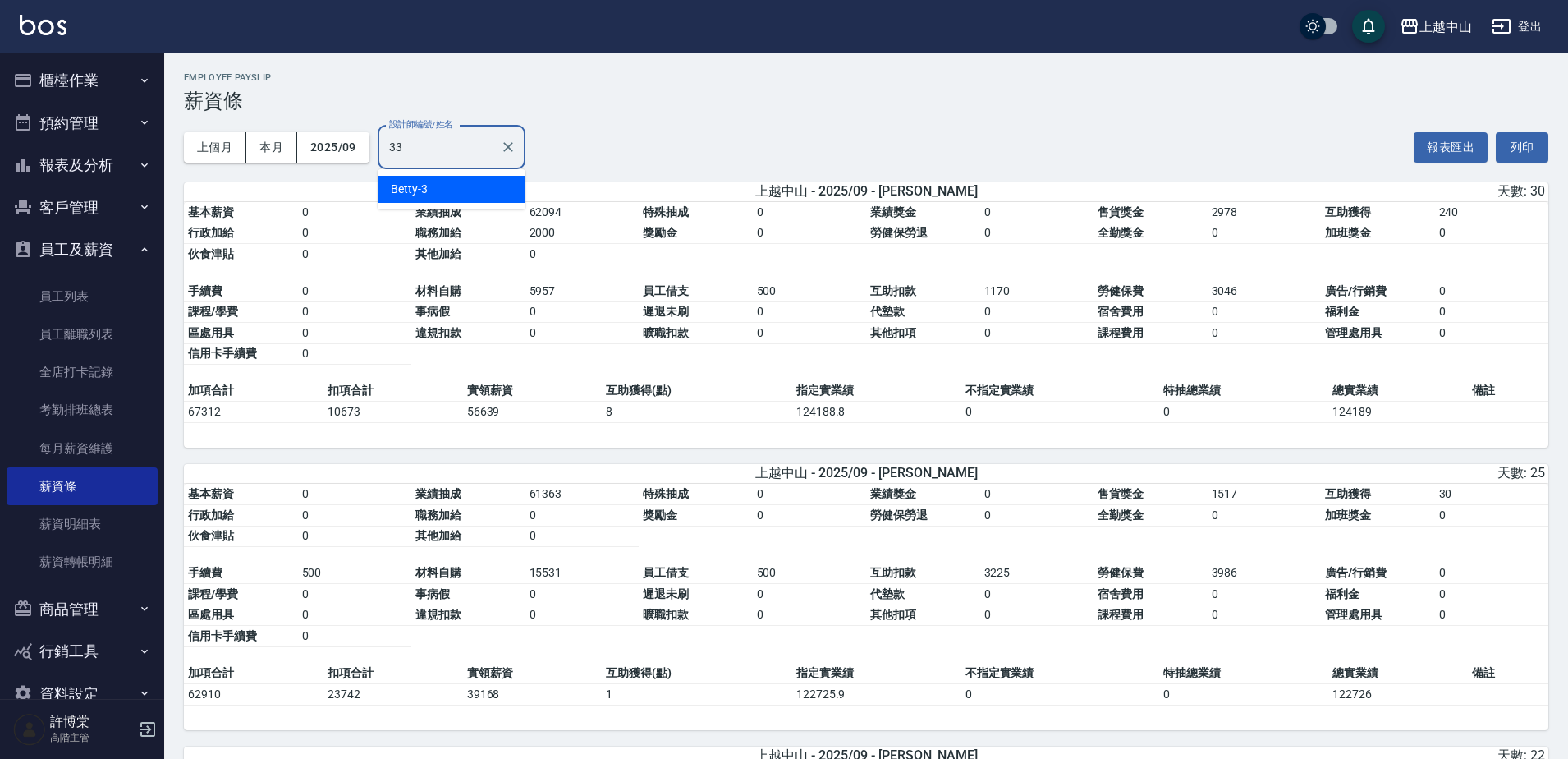
type input "[PERSON_NAME]-33"
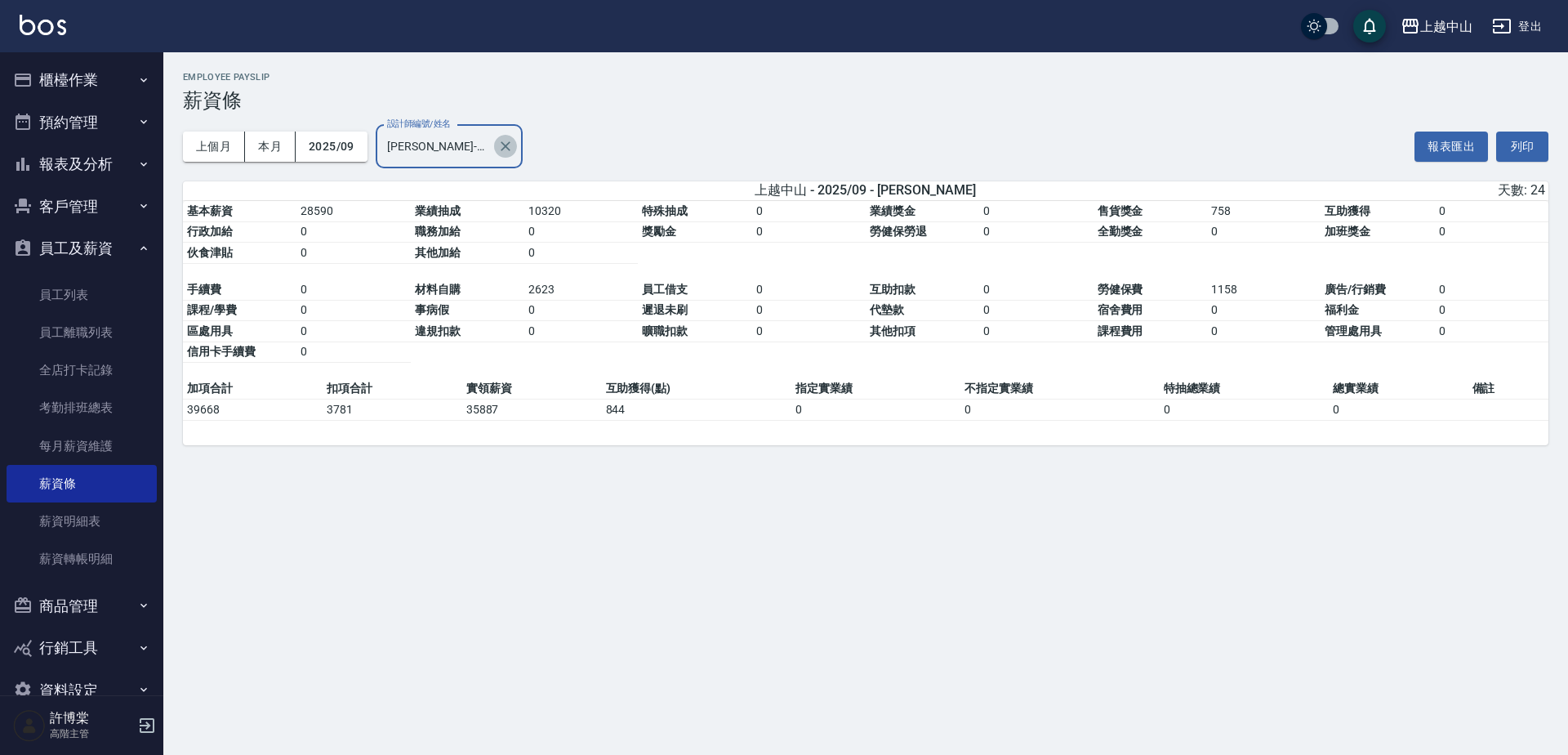
click at [499, 145] on icon "Clear" at bounding box center [505, 146] width 16 height 16
type input "鴨鴨-30"
click at [1452, 14] on button "上越中山" at bounding box center [1436, 26] width 85 height 33
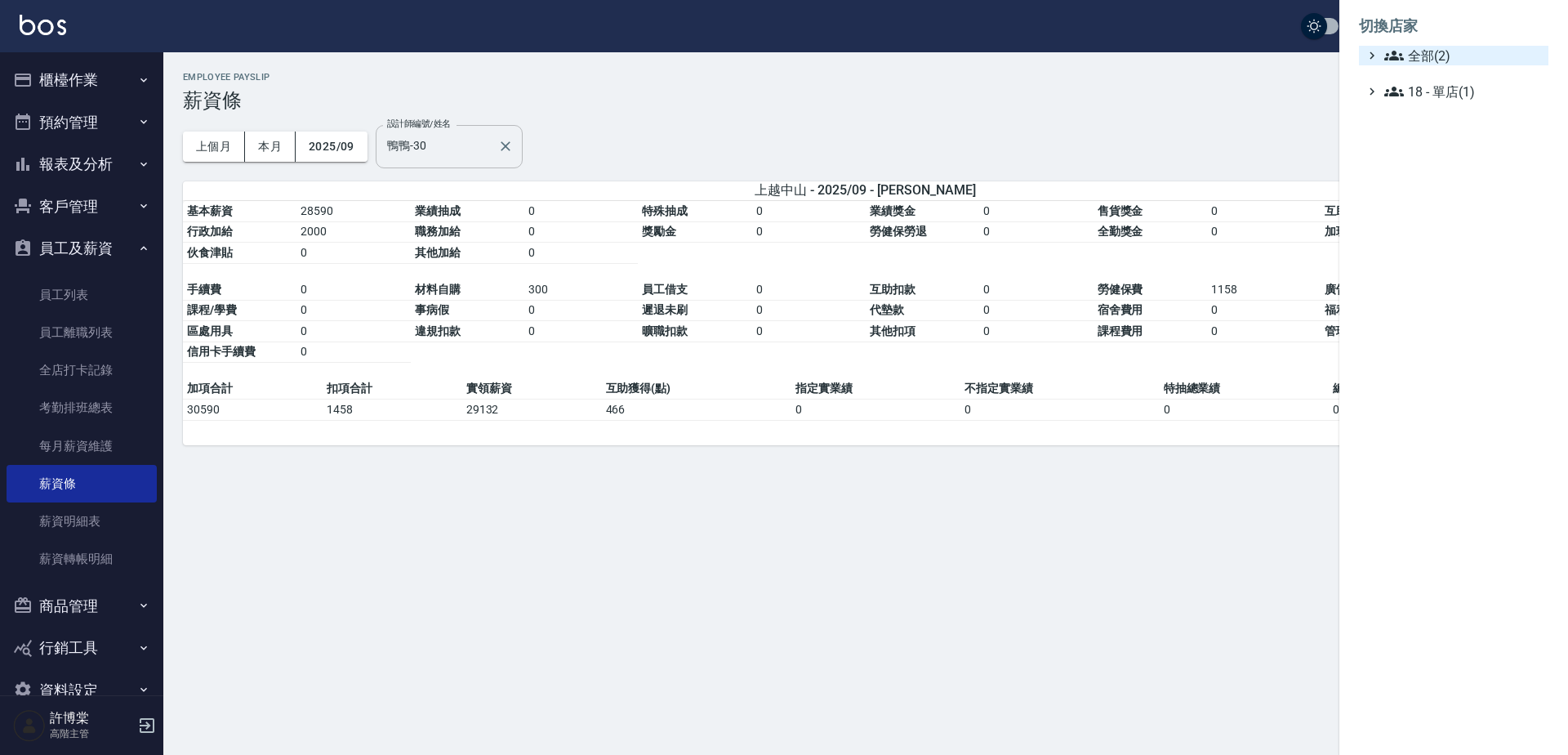
click at [1437, 57] on span "全部(2)" at bounding box center [1463, 55] width 157 height 20
click at [1417, 77] on span "AT台大" at bounding box center [1461, 75] width 160 height 20
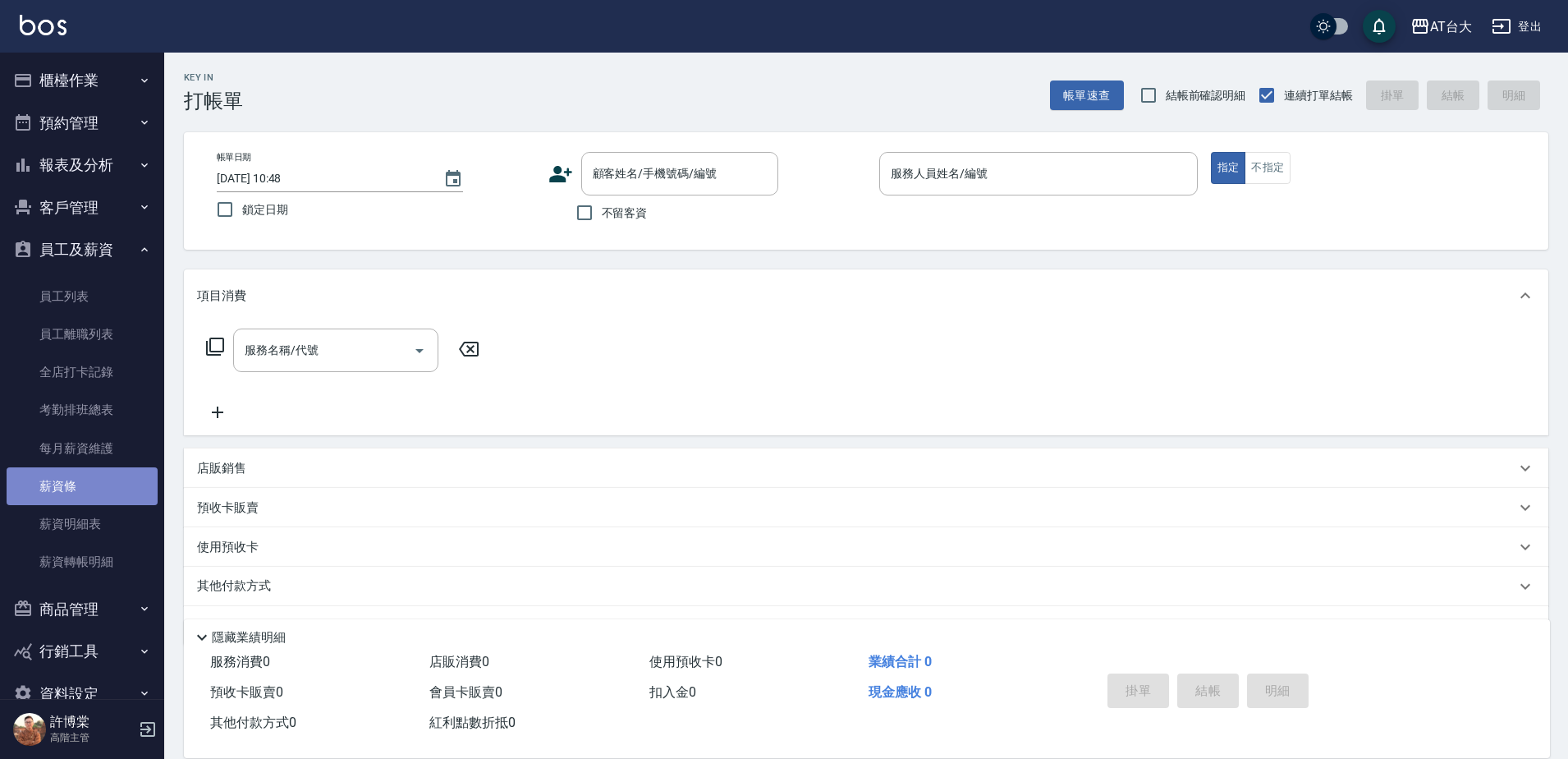
click at [92, 492] on link "薪資條" at bounding box center [82, 487] width 151 height 38
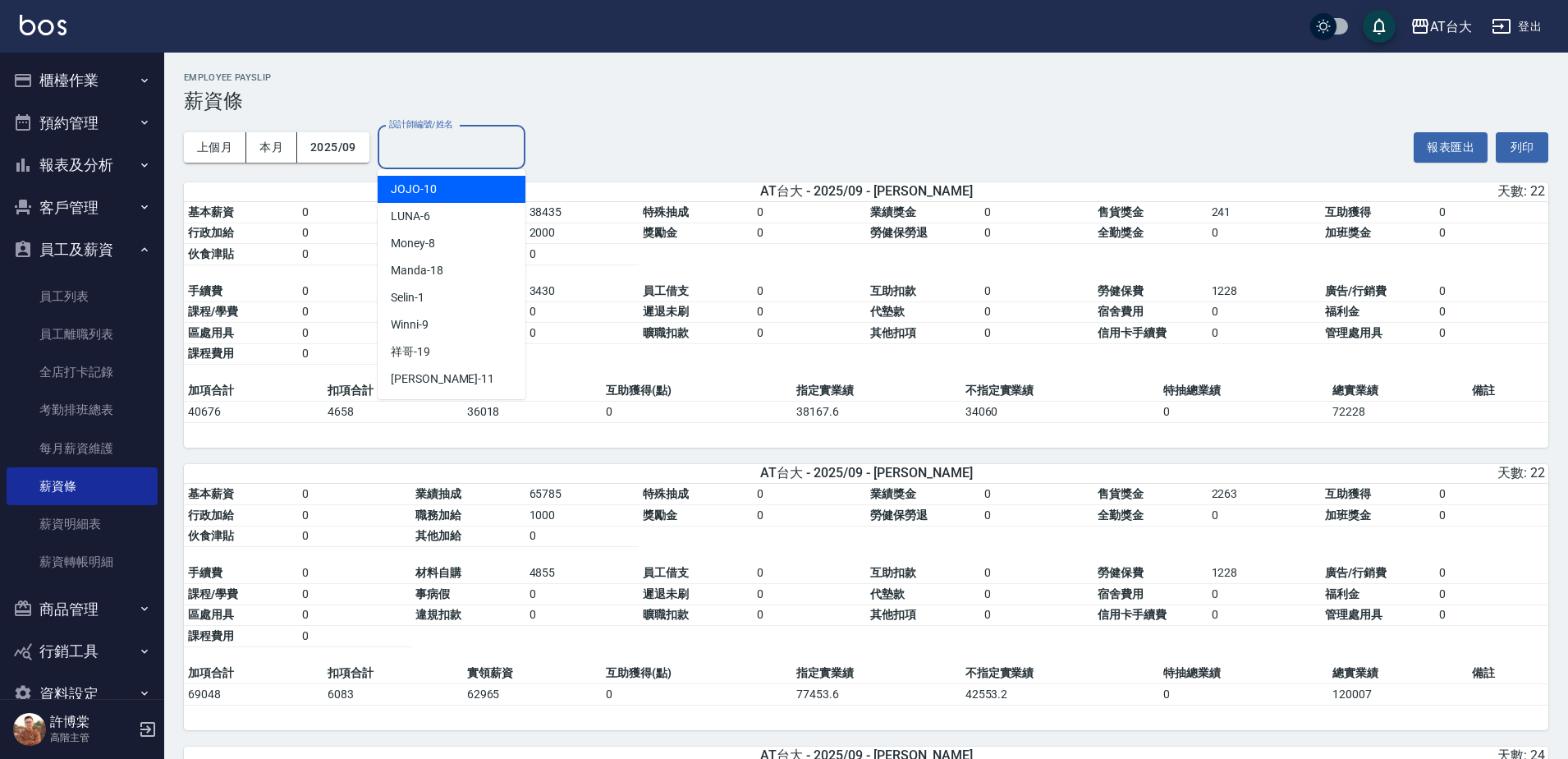
click at [483, 154] on input "設計師編號/姓名" at bounding box center [451, 148] width 133 height 29
click at [450, 190] on div "JOJO -10" at bounding box center [451, 190] width 148 height 27
type input "JOJO-10"
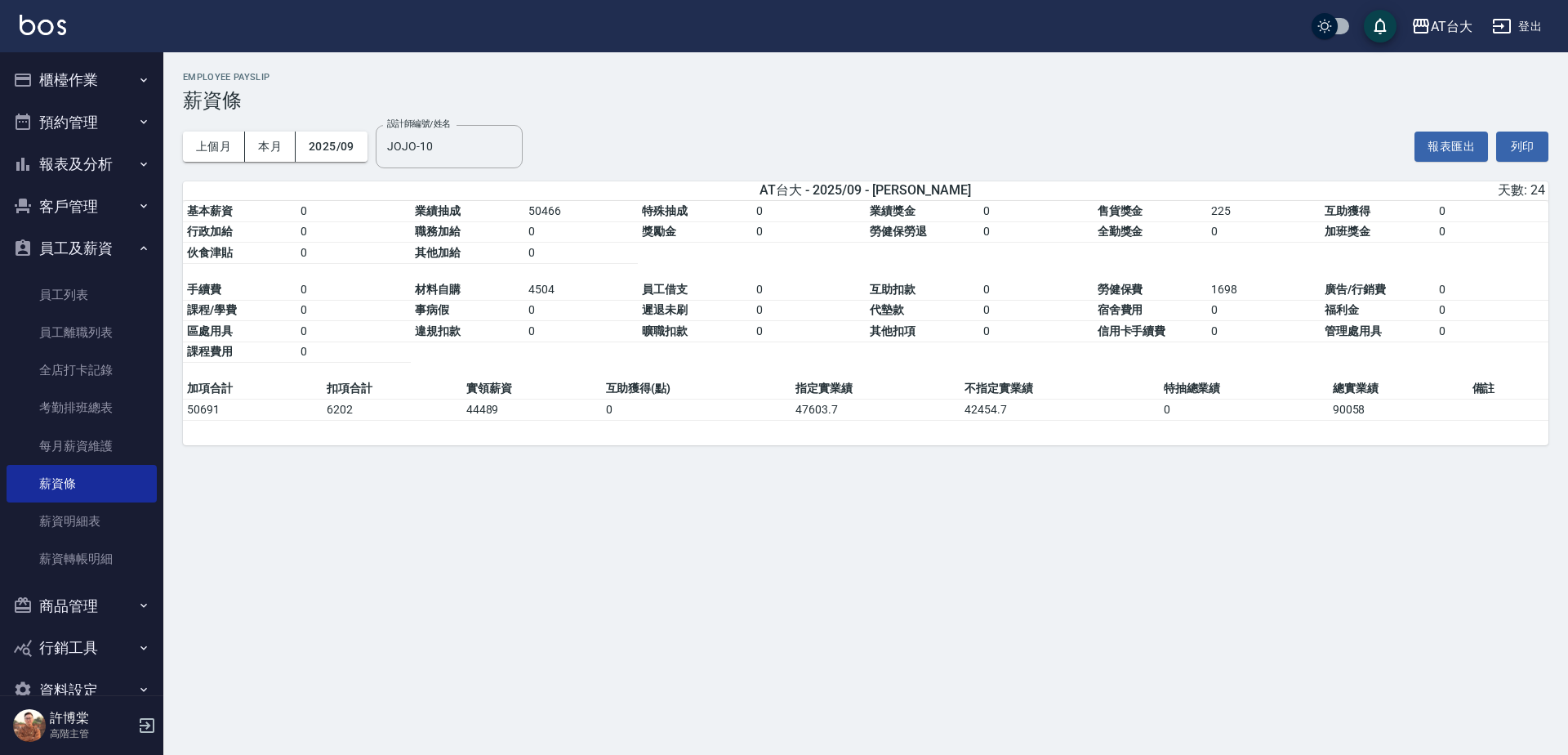
click at [770, 111] on h3 "薪資條" at bounding box center [865, 100] width 1365 height 23
click at [502, 147] on icon "Clear" at bounding box center [505, 146] width 16 height 16
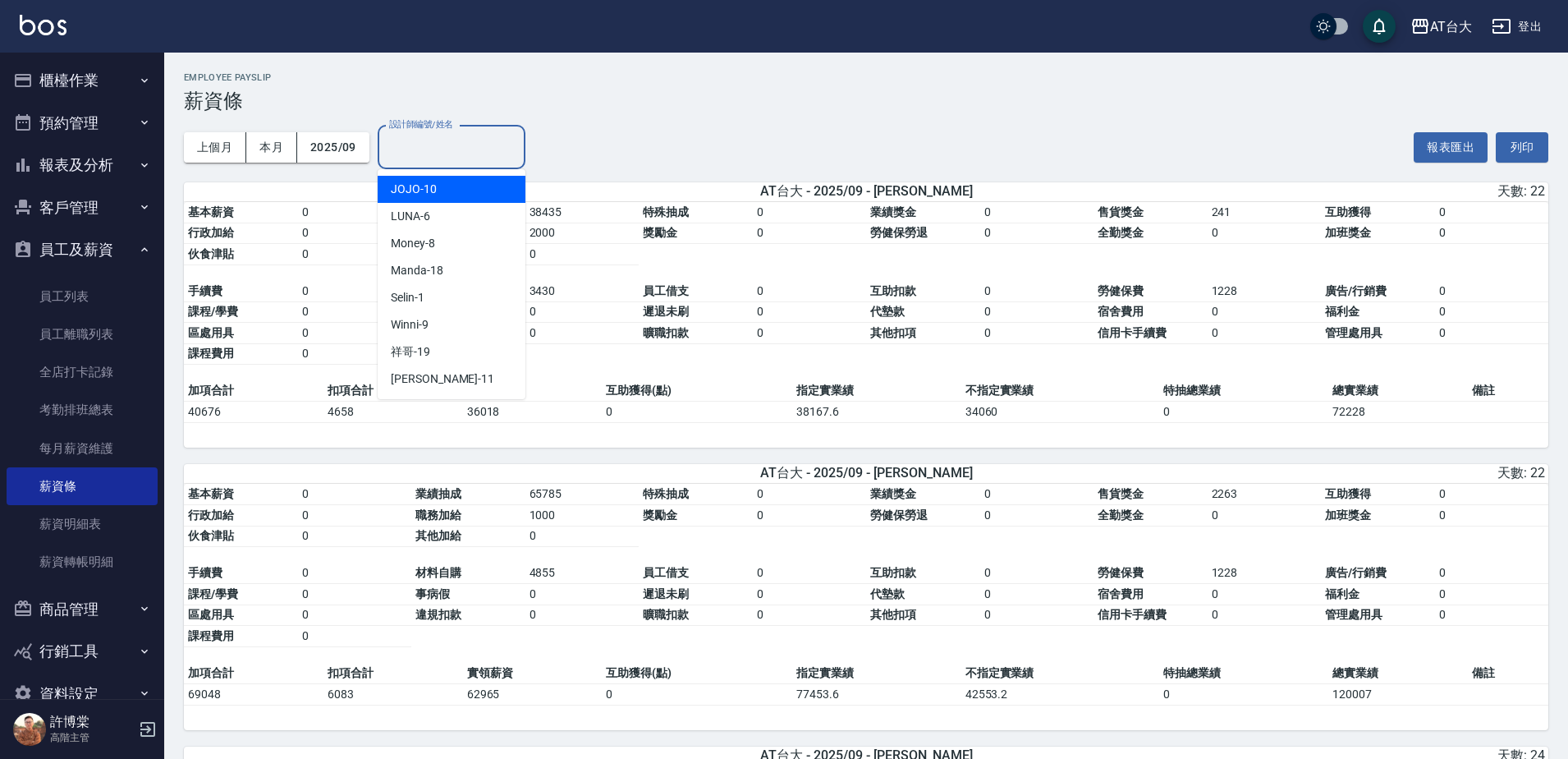
click at [463, 146] on input "設計師編號/姓名" at bounding box center [451, 148] width 133 height 29
click at [441, 214] on div "LUNA -6" at bounding box center [451, 216] width 148 height 27
type input "LUNA-6"
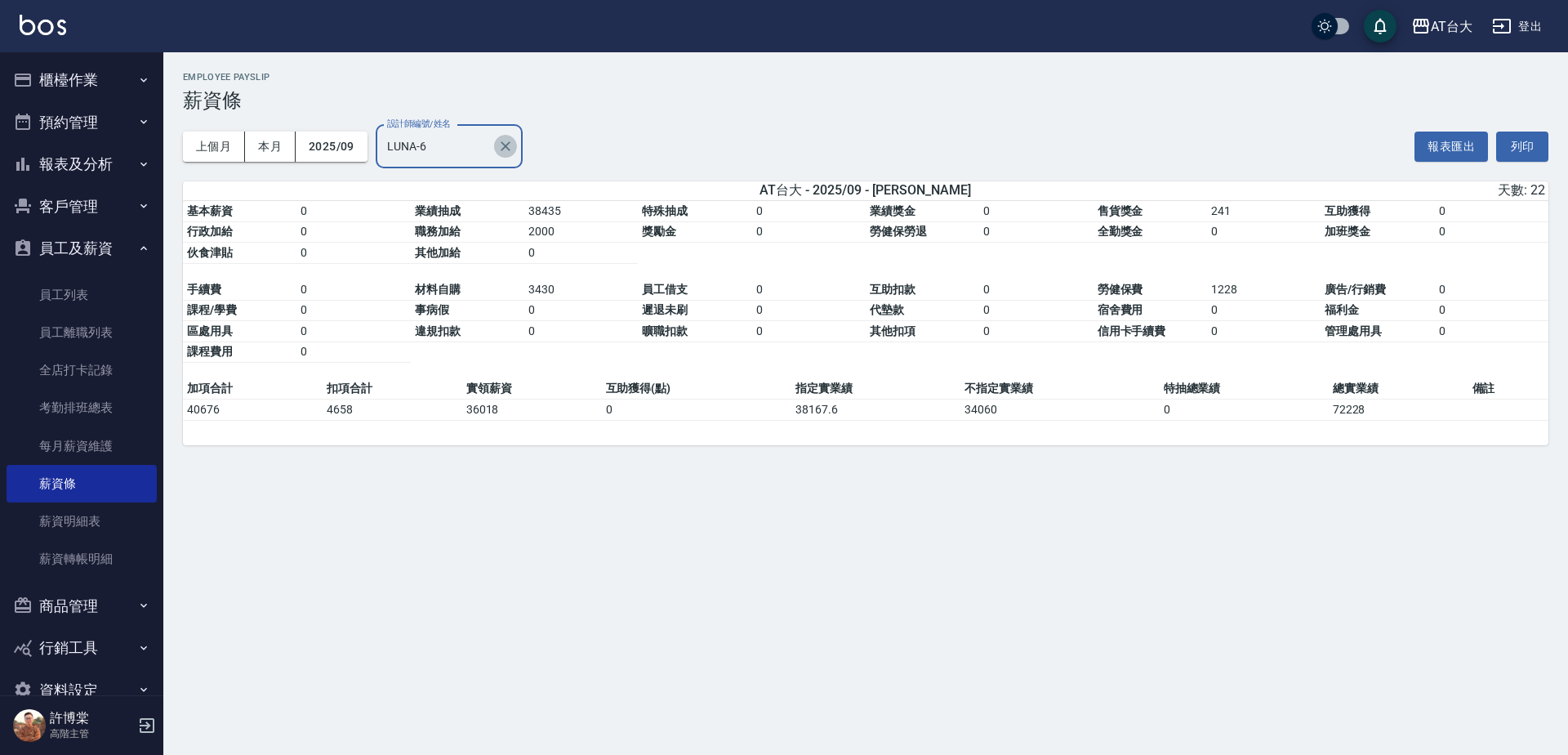
click at [501, 151] on icon "Clear" at bounding box center [505, 146] width 16 height 16
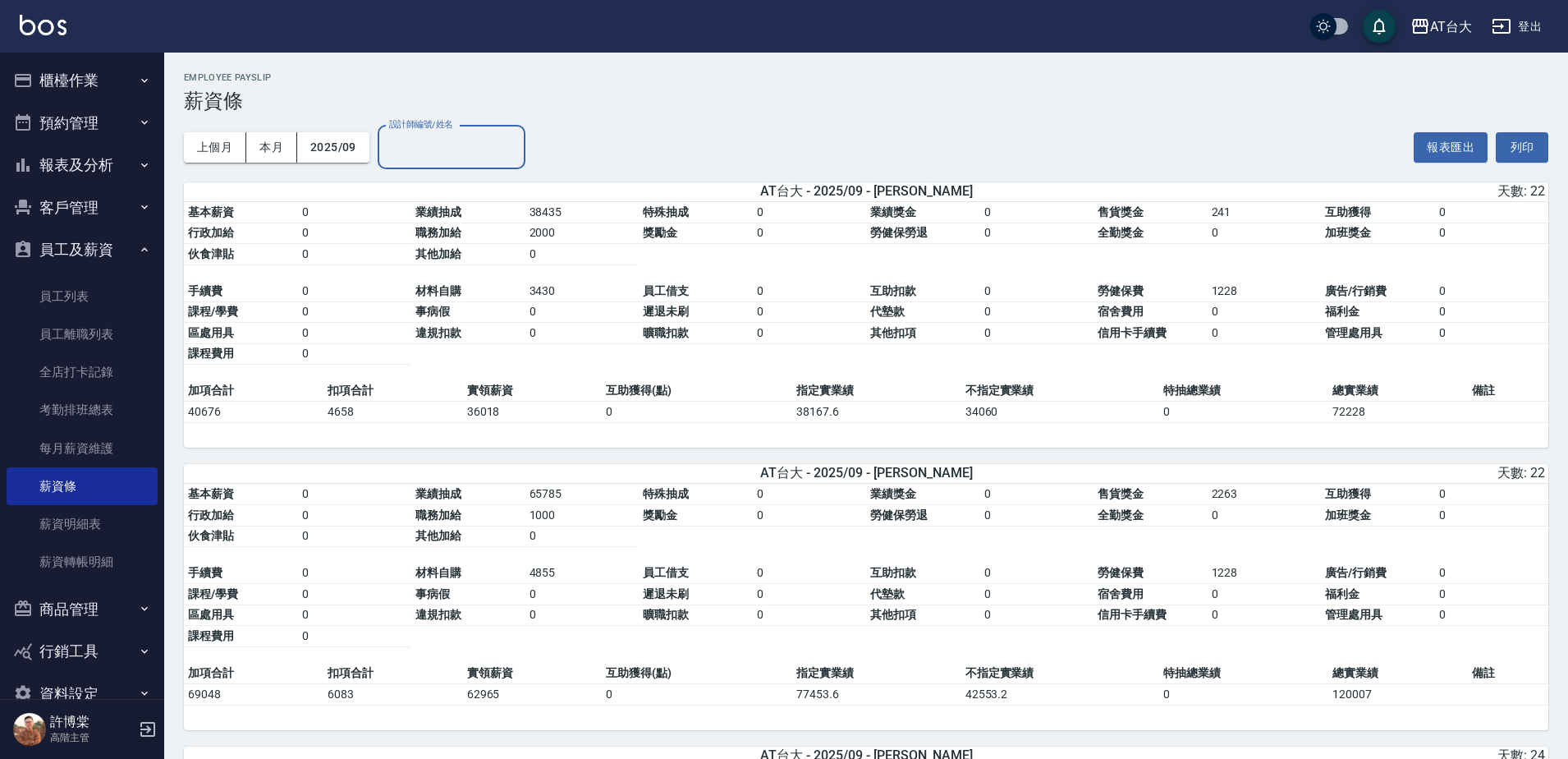
click at [462, 160] on input "設計師編號/姓名" at bounding box center [451, 148] width 133 height 29
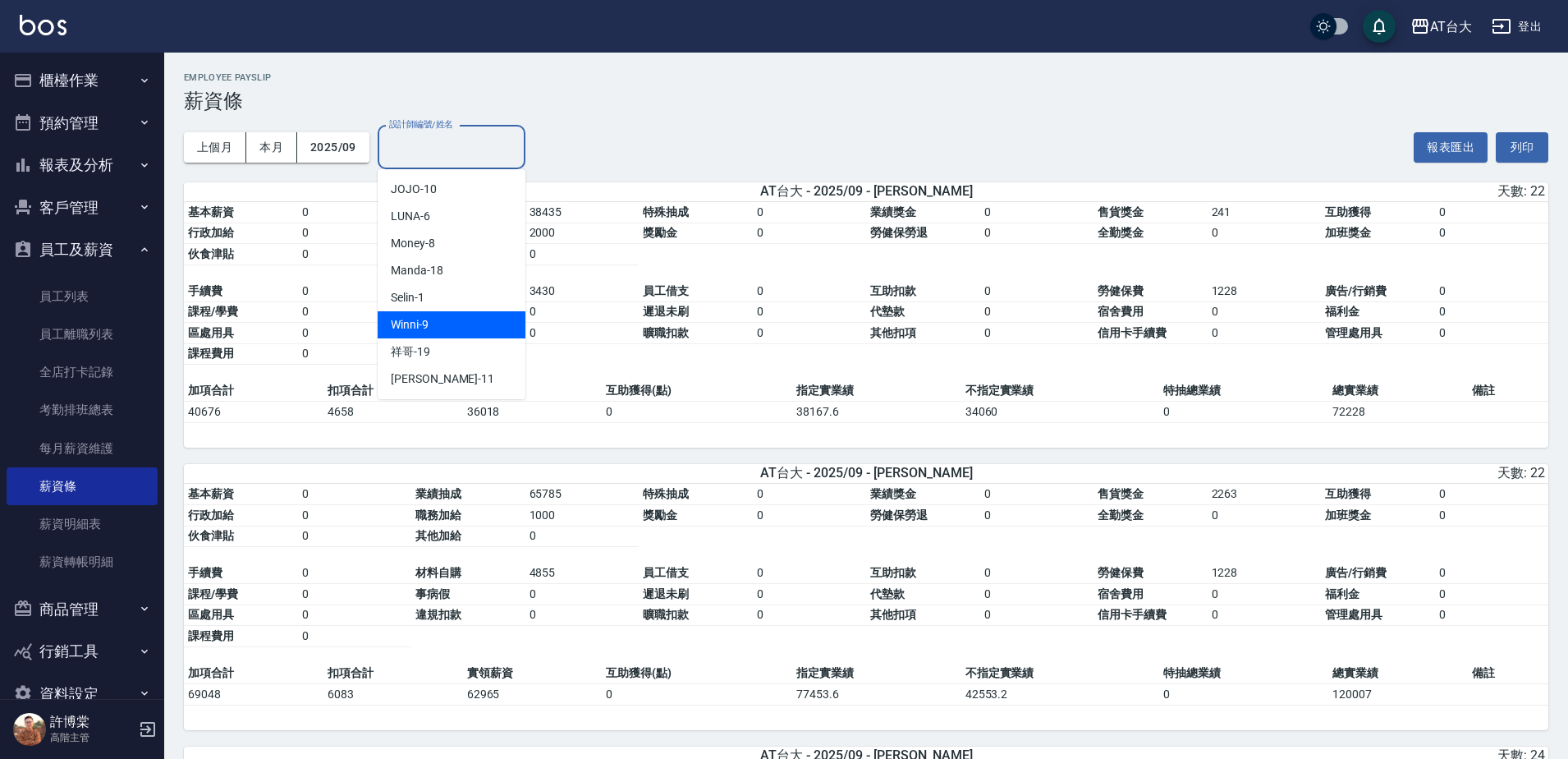
click at [447, 329] on div "Winni -9" at bounding box center [451, 325] width 148 height 27
type input "Winni-9"
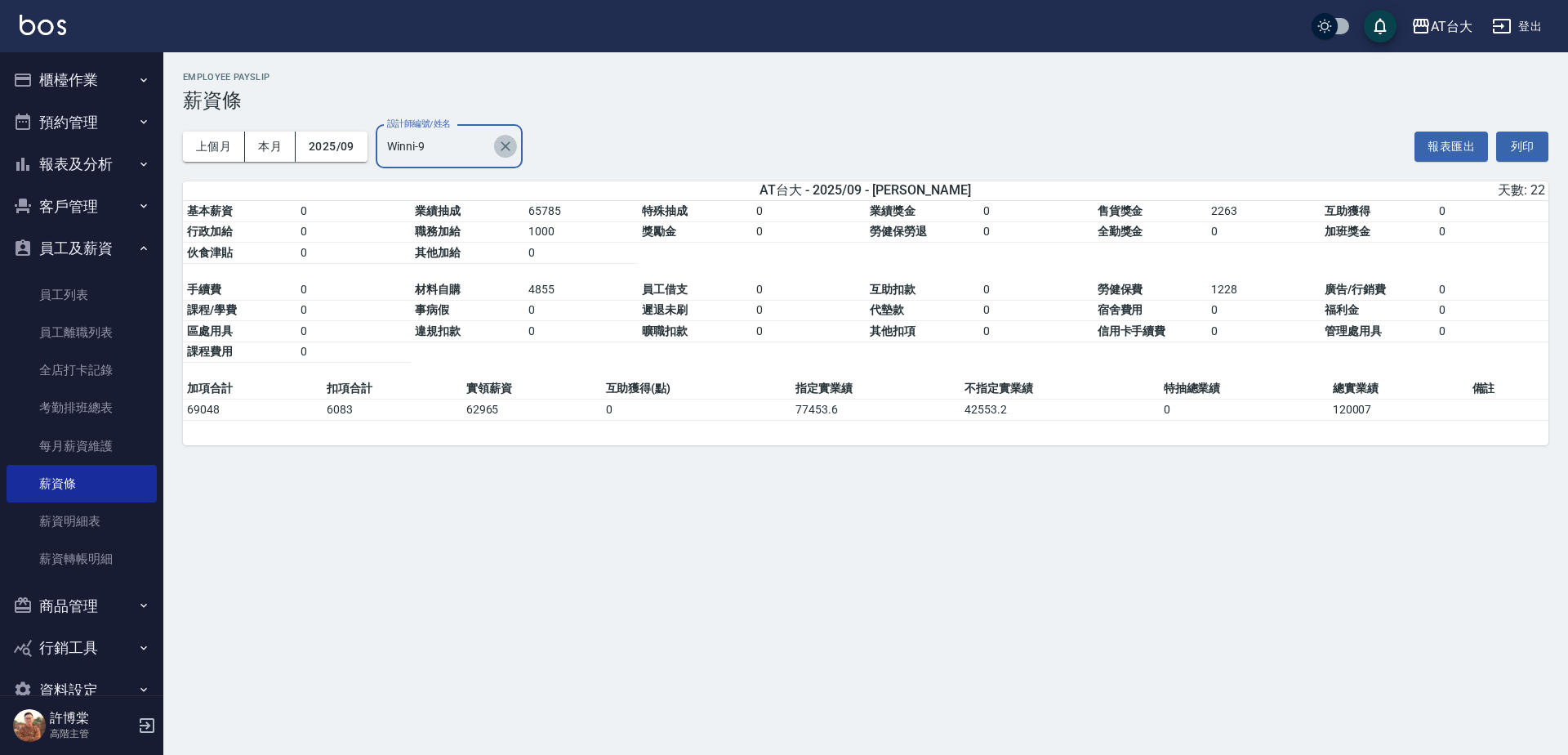
click at [503, 141] on icon "Clear" at bounding box center [505, 146] width 16 height 16
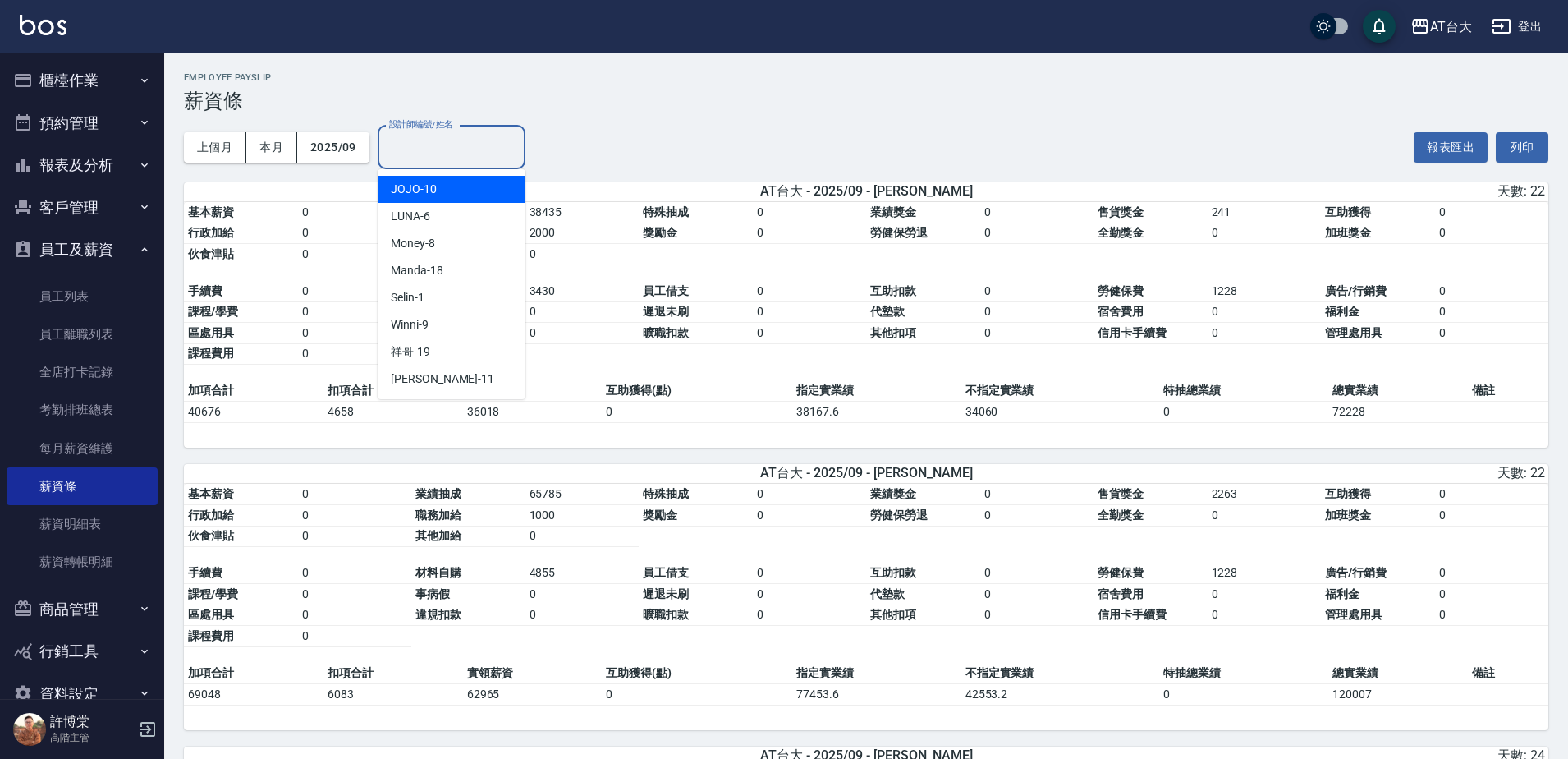
click at [470, 148] on input "設計師編號/姓名" at bounding box center [451, 148] width 133 height 29
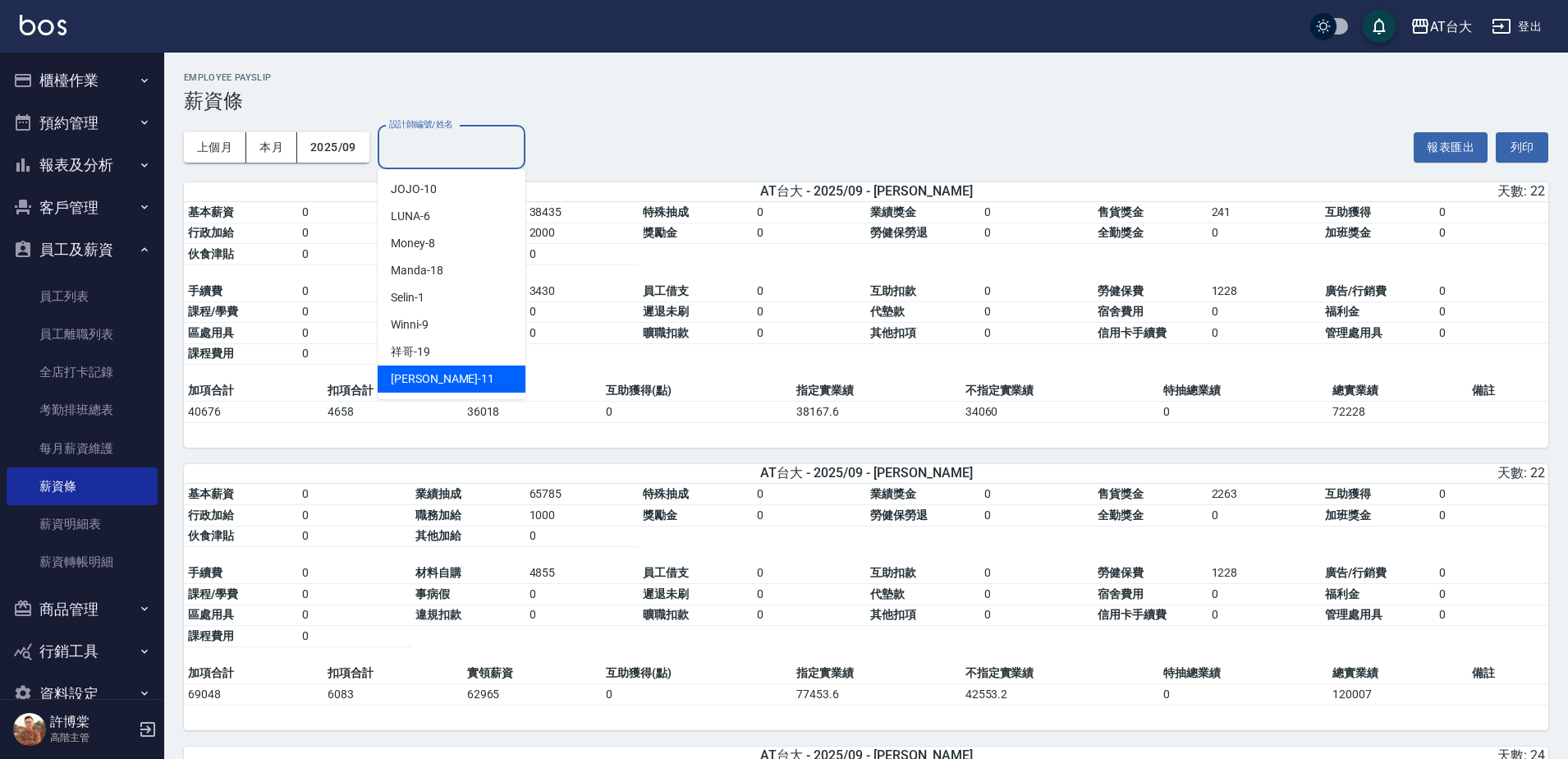
click at [460, 379] on div "Yvonne -11" at bounding box center [451, 379] width 148 height 27
type input "Yvonne-11"
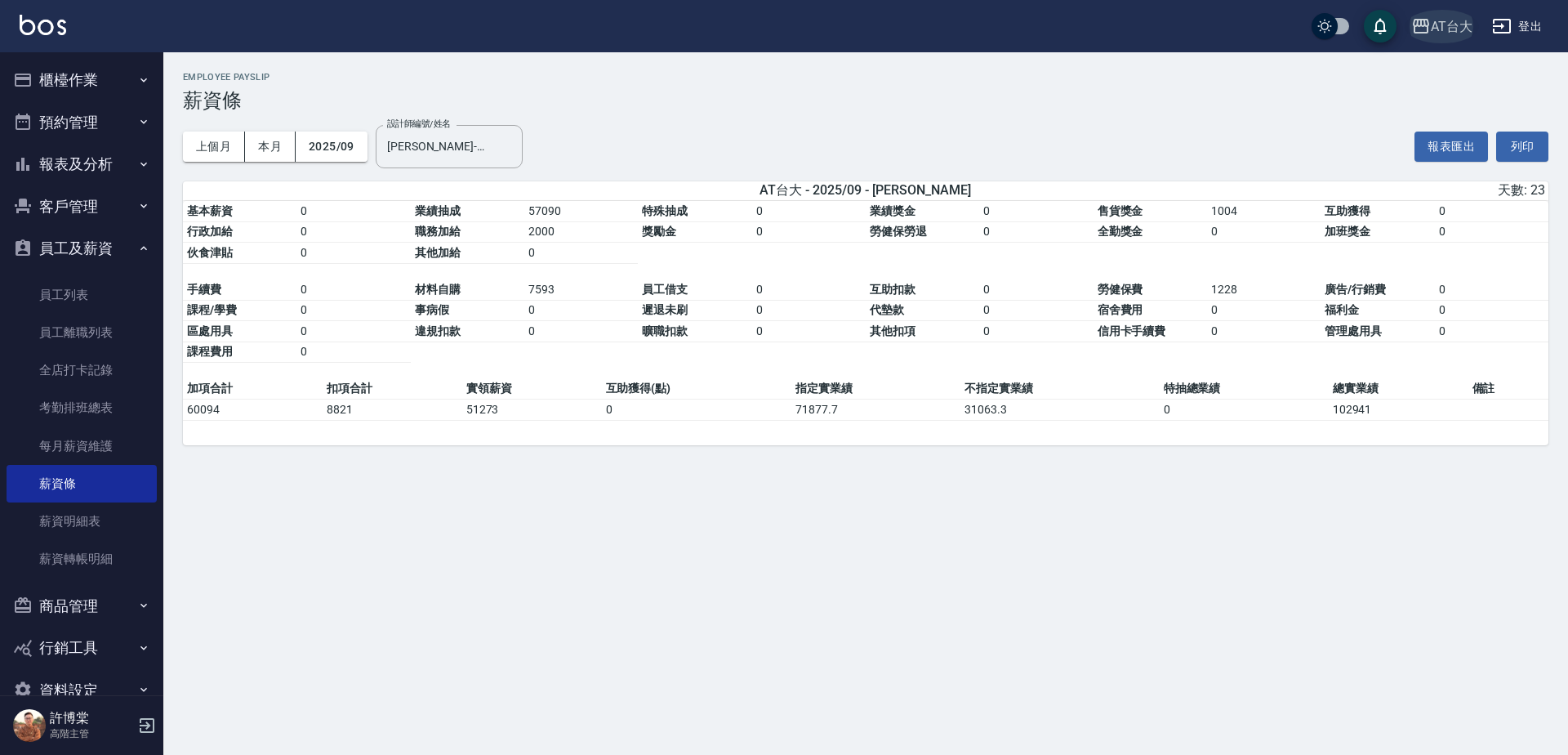
click at [1444, 22] on div "AT台大" at bounding box center [1452, 27] width 42 height 21
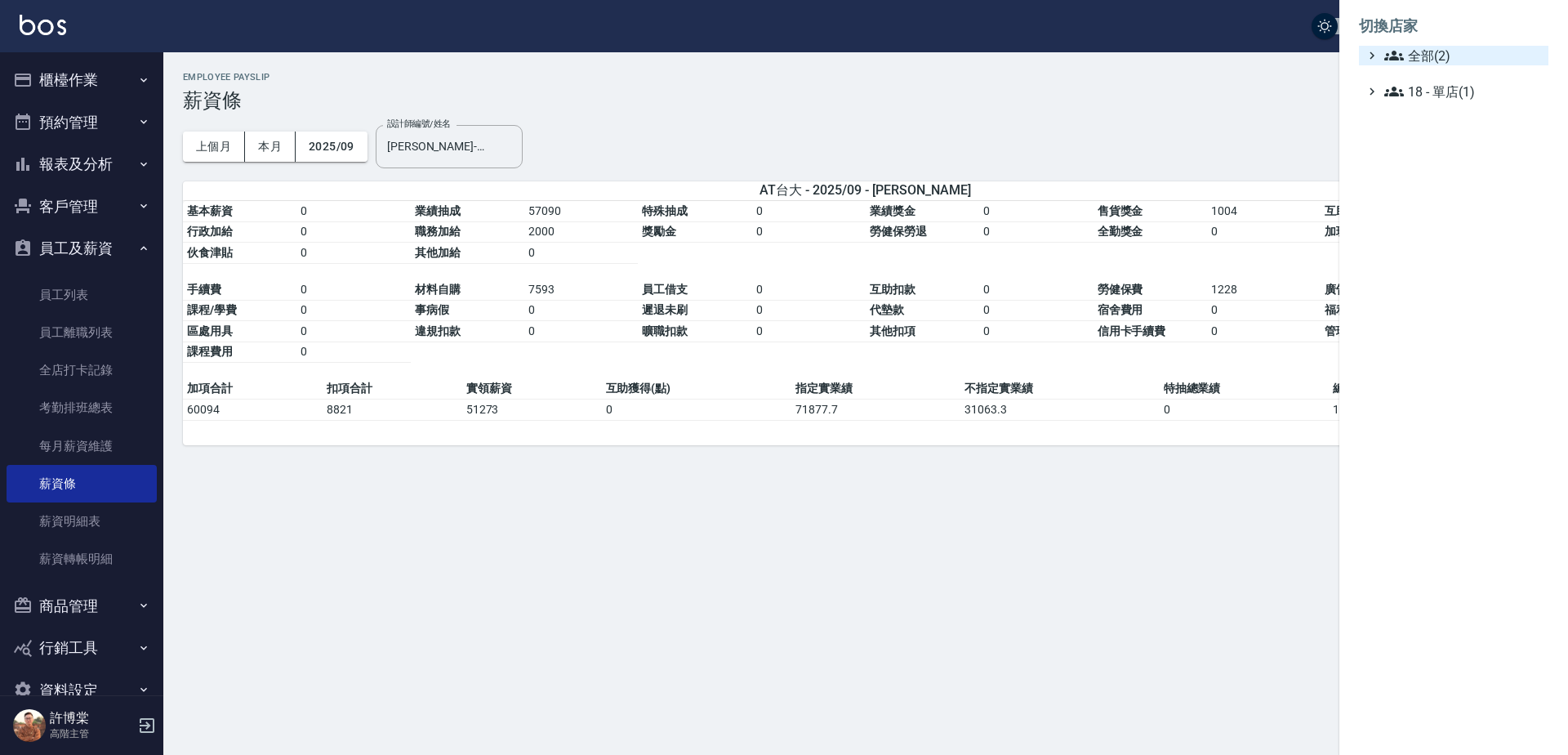
click at [1435, 57] on span "全部(2)" at bounding box center [1463, 55] width 157 height 20
click at [1433, 107] on span "上越中山" at bounding box center [1461, 102] width 160 height 20
